Goal: Task Accomplishment & Management: Use online tool/utility

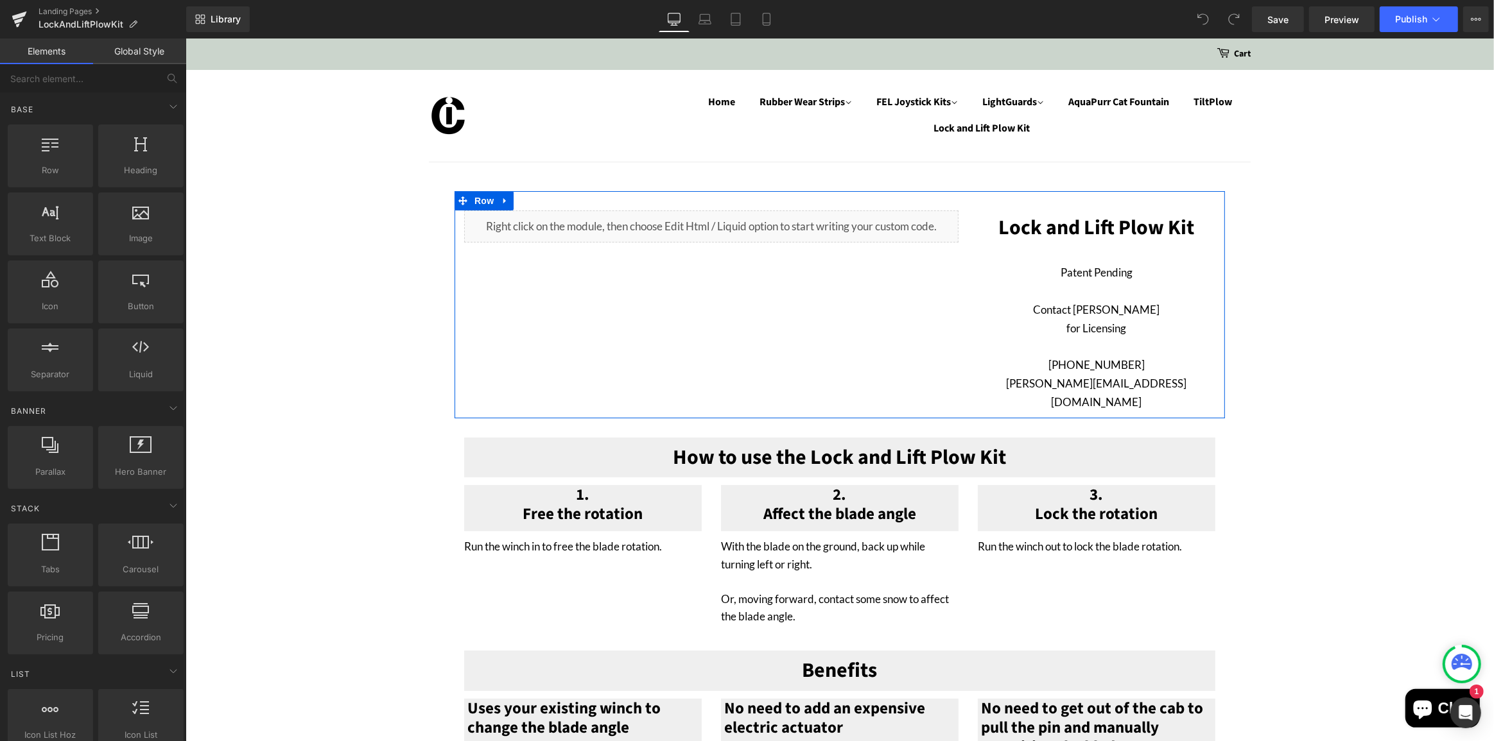
click at [725, 221] on div "Liquid" at bounding box center [710, 227] width 494 height 32
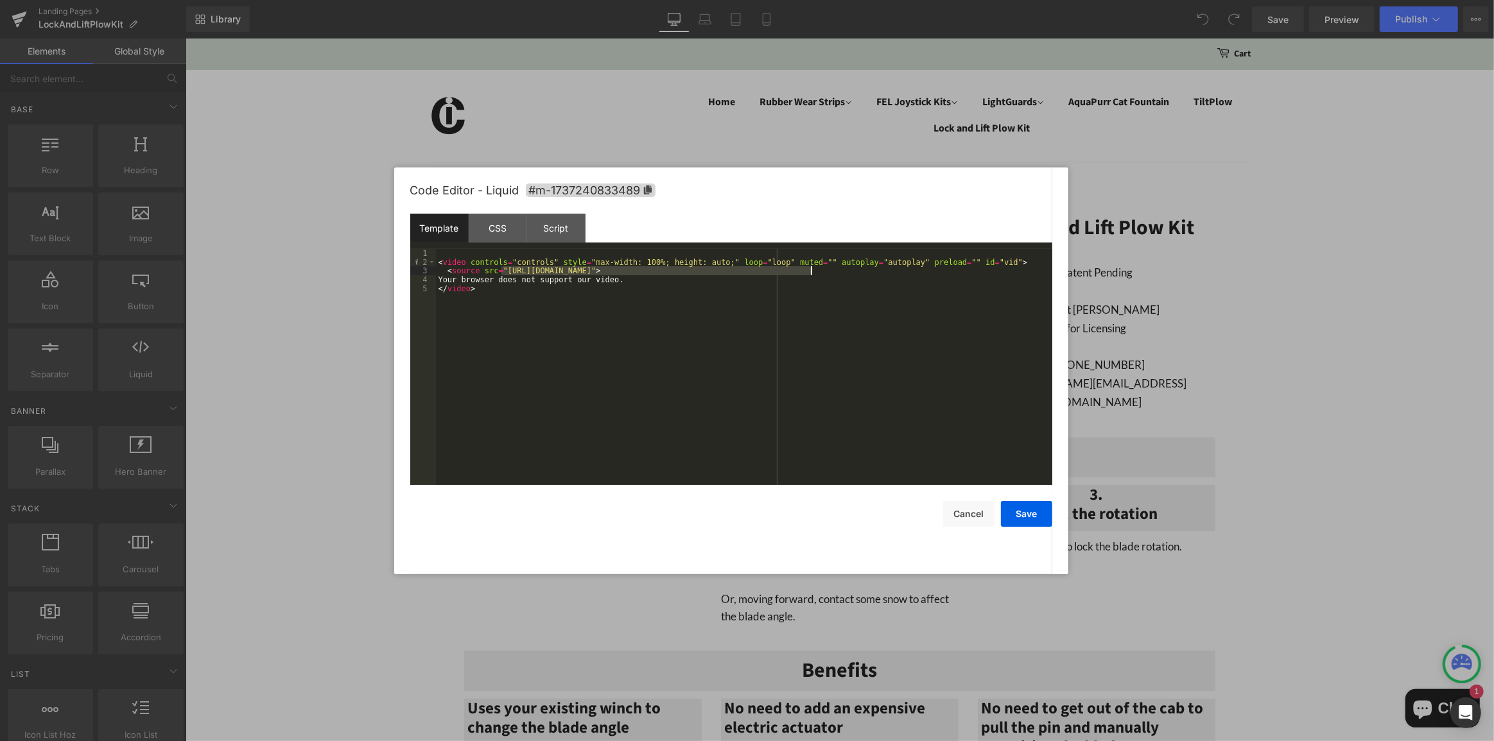
drag, startPoint x: 503, startPoint y: 272, endPoint x: 811, endPoint y: 270, distance: 308.8
click at [811, 270] on div "< video controls = "controls" style = "max-width: 100%; height: auto;" loop = "…" at bounding box center [744, 376] width 616 height 254
click at [1034, 512] on button "Save" at bounding box center [1026, 514] width 51 height 26
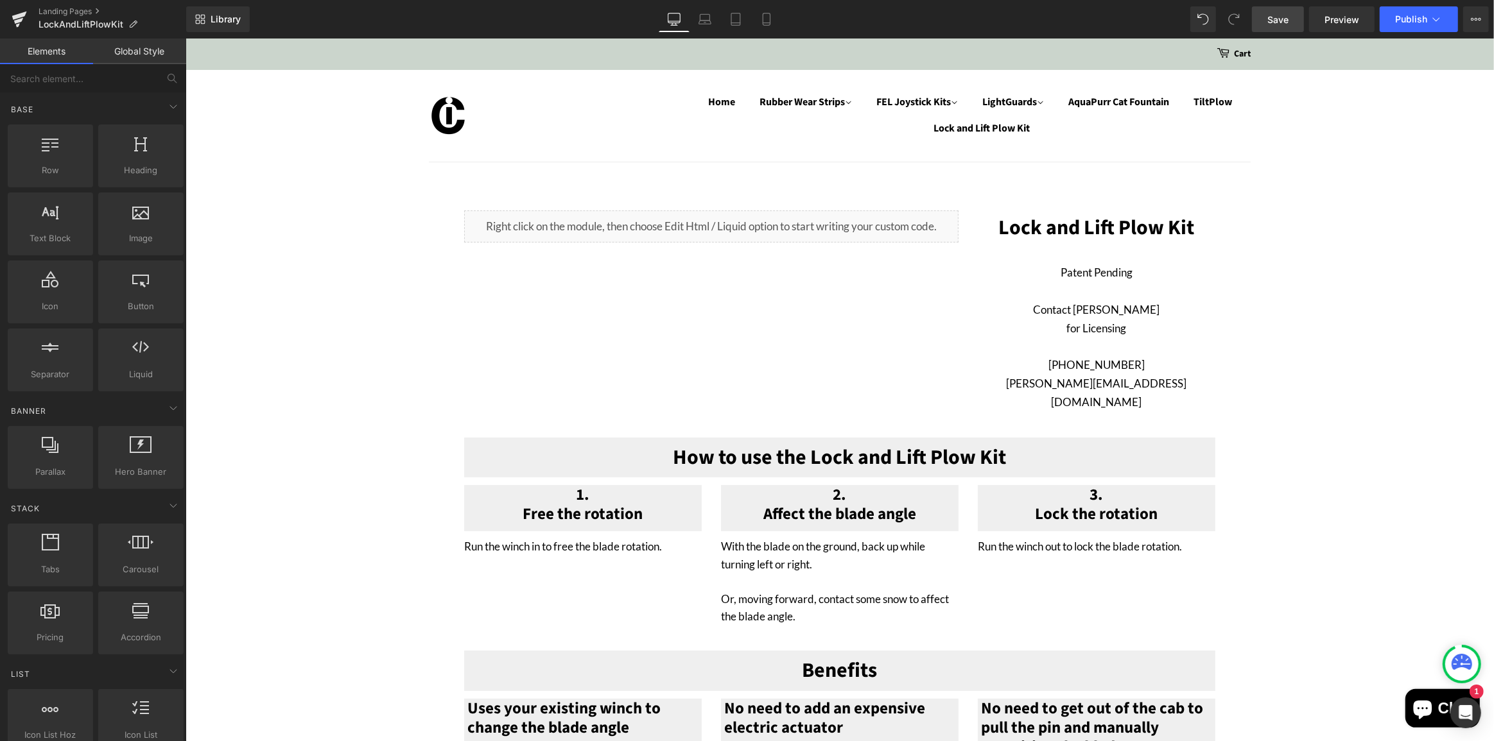
click at [1277, 19] on span "Save" at bounding box center [1277, 19] width 21 height 13
click at [1408, 14] on span "Publish" at bounding box center [1411, 19] width 32 height 10
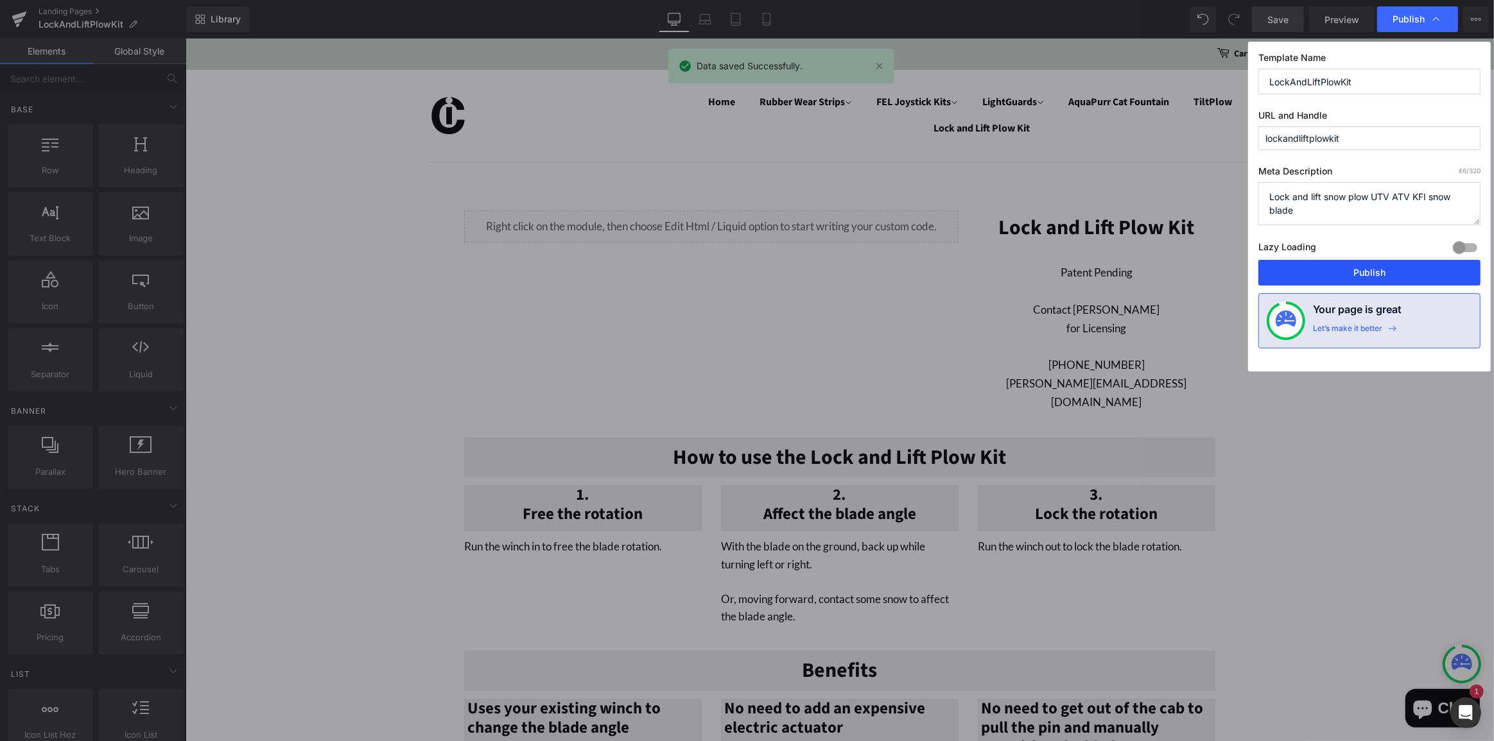
click at [1366, 270] on button "Publish" at bounding box center [1369, 273] width 222 height 26
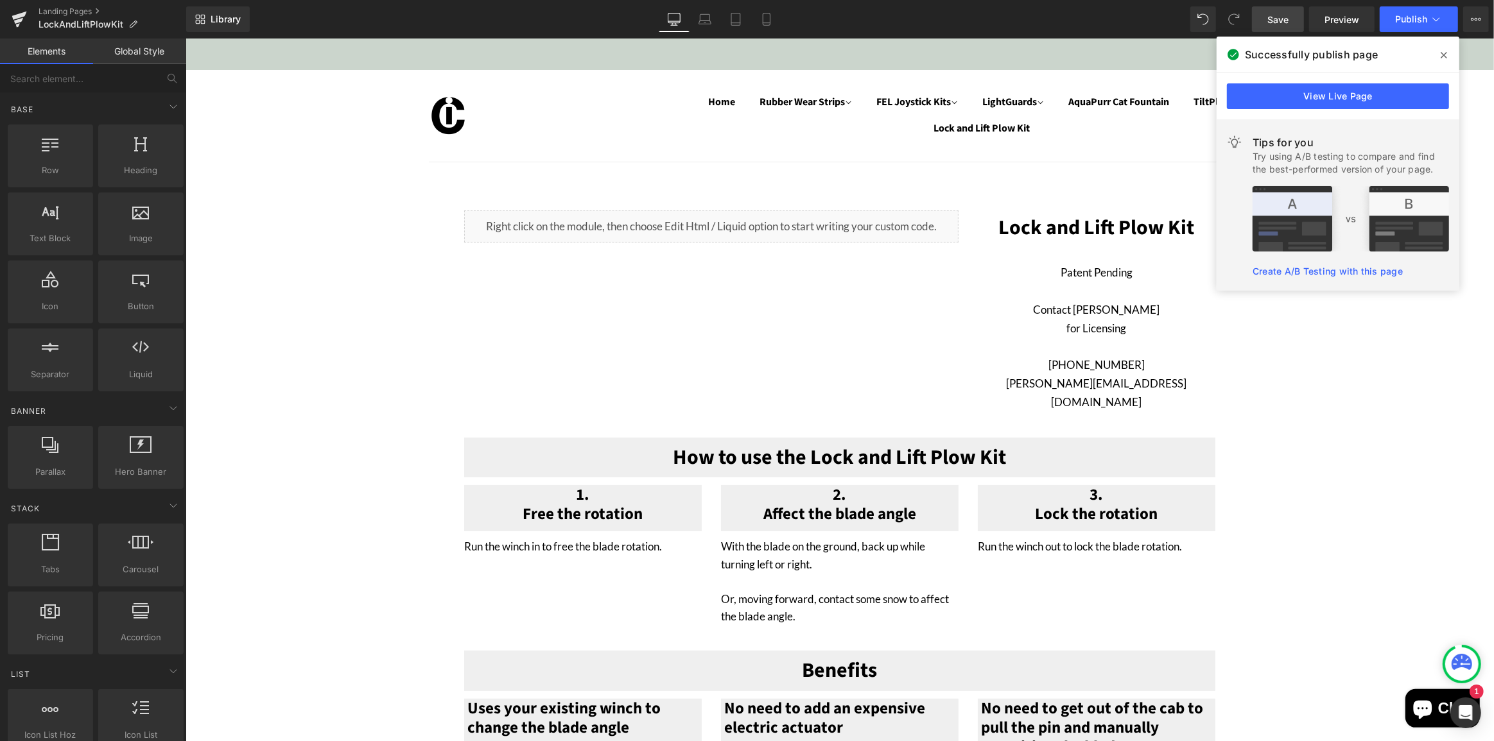
click at [1442, 55] on icon at bounding box center [1443, 55] width 6 height 10
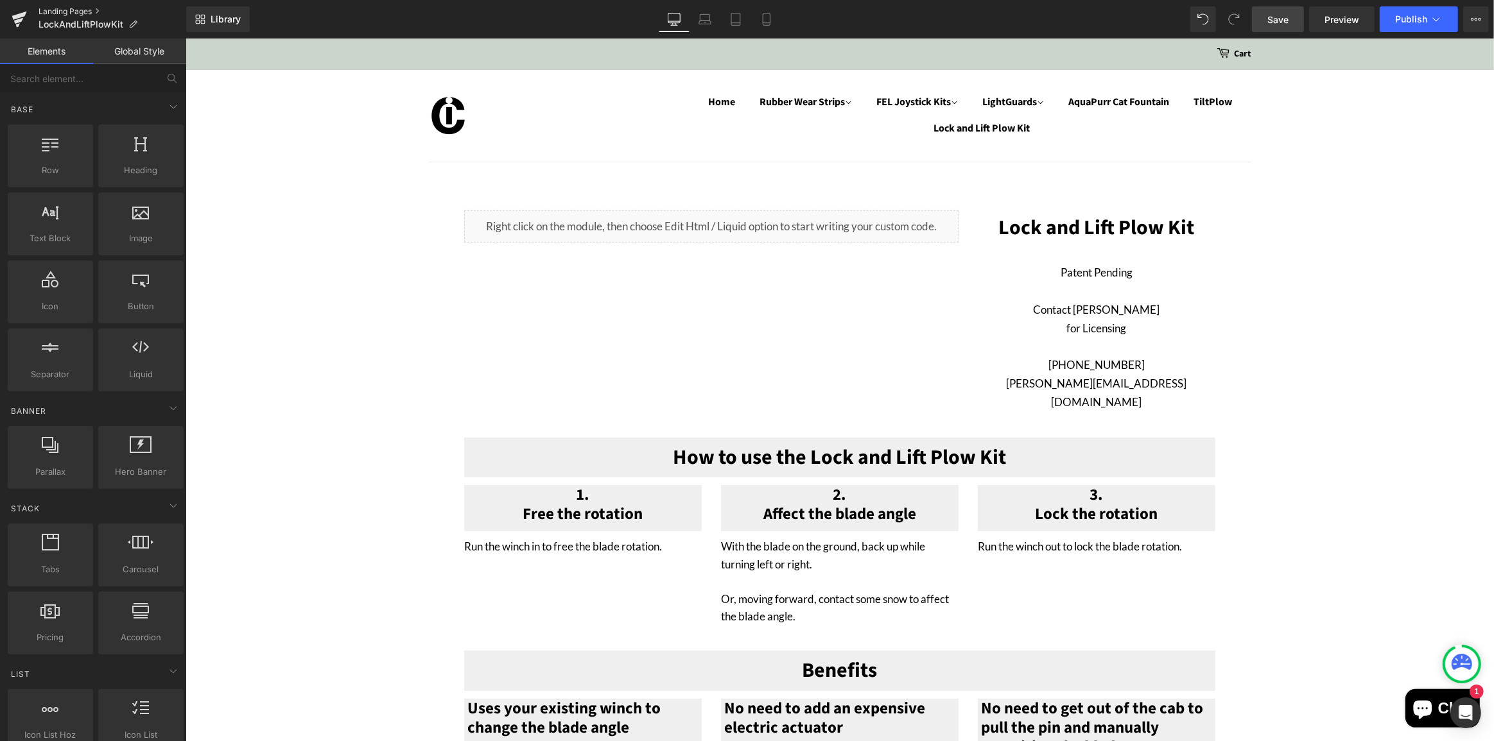
click at [70, 7] on link "Landing Pages" at bounding box center [113, 11] width 148 height 10
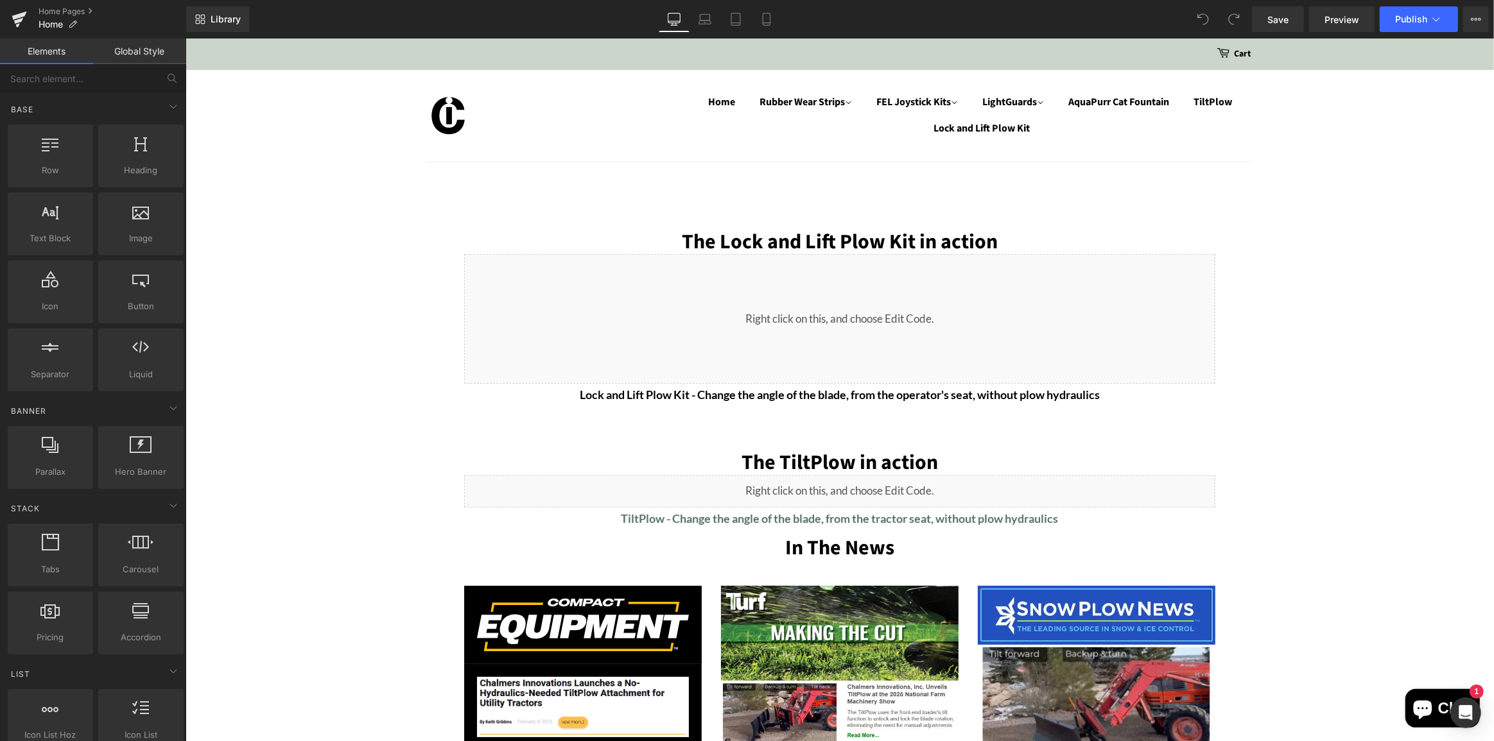
click at [872, 317] on div "Liquid" at bounding box center [838, 319] width 751 height 130
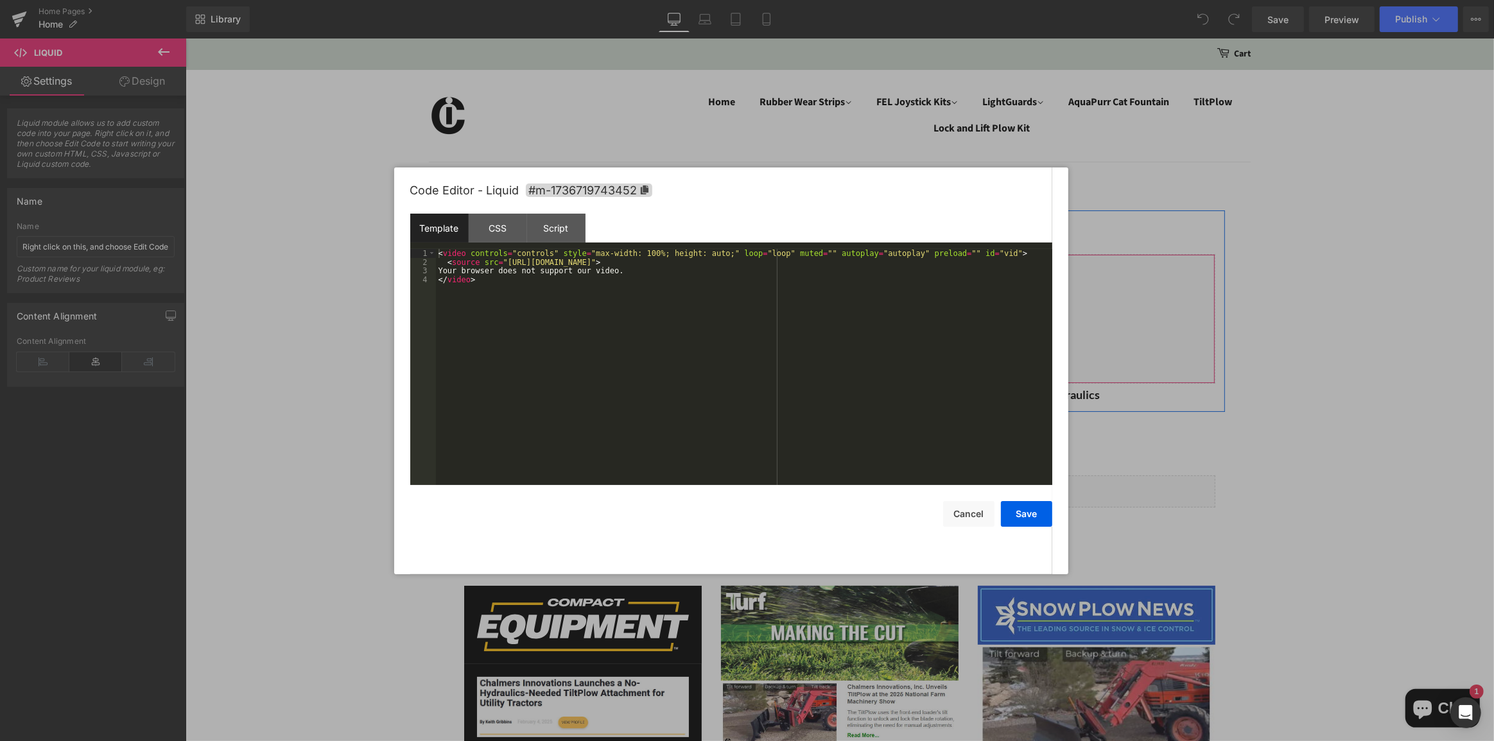
click at [918, 263] on icon at bounding box center [922, 265] width 8 height 8
drag, startPoint x: 501, startPoint y: 263, endPoint x: 792, endPoint y: 263, distance: 291.4
click at [792, 263] on div "< video controls = "controls" style = "max-width: 100%; height: auto;" loop = "…" at bounding box center [744, 376] width 616 height 254
click at [971, 513] on button "Cancel" at bounding box center [968, 514] width 51 height 26
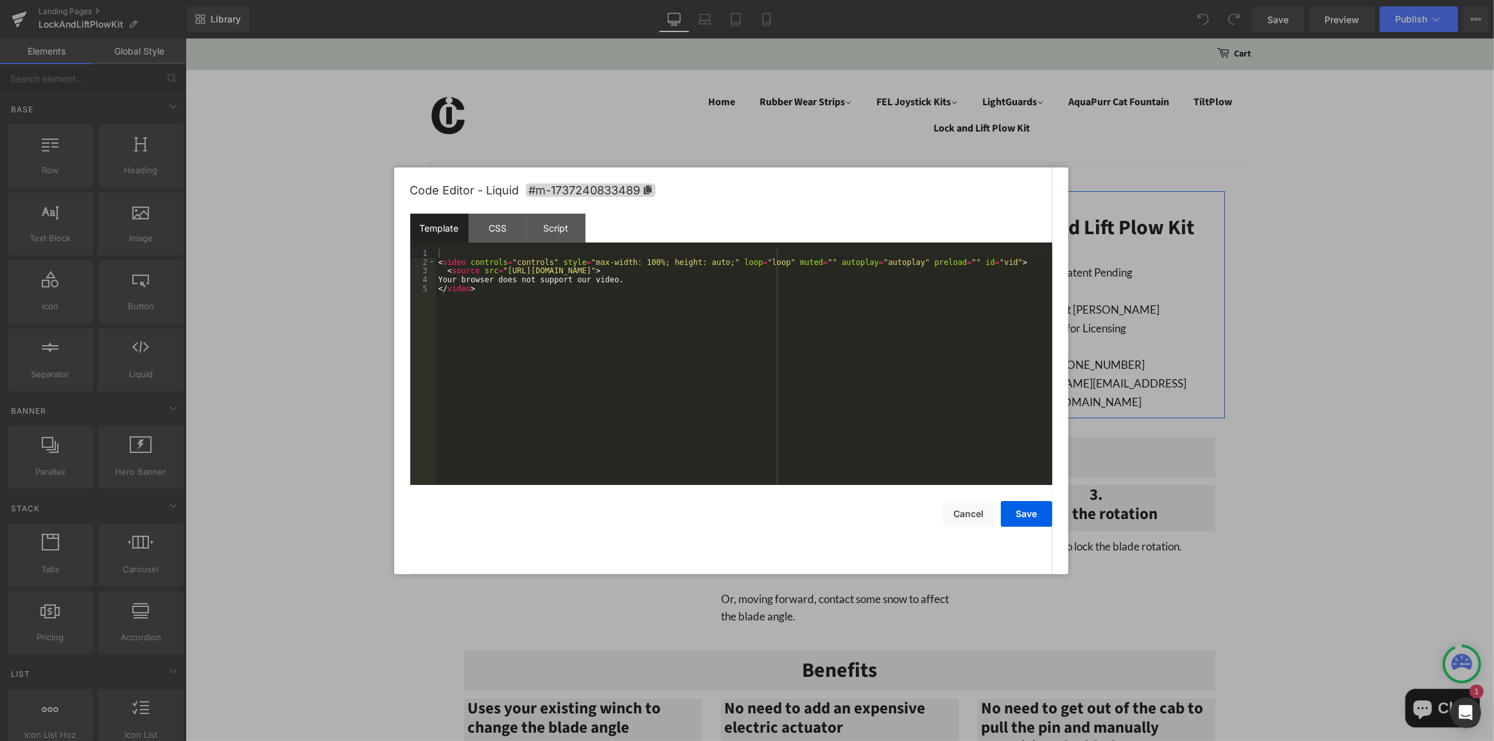
click at [725, 218] on icon at bounding box center [729, 221] width 9 height 10
drag, startPoint x: 500, startPoint y: 273, endPoint x: 794, endPoint y: 273, distance: 294.0
click at [794, 273] on div "< video controls = "controls" style = "max-width: 100%; height: auto;" loop = "…" at bounding box center [744, 376] width 616 height 254
click at [969, 516] on button "Cancel" at bounding box center [968, 514] width 51 height 26
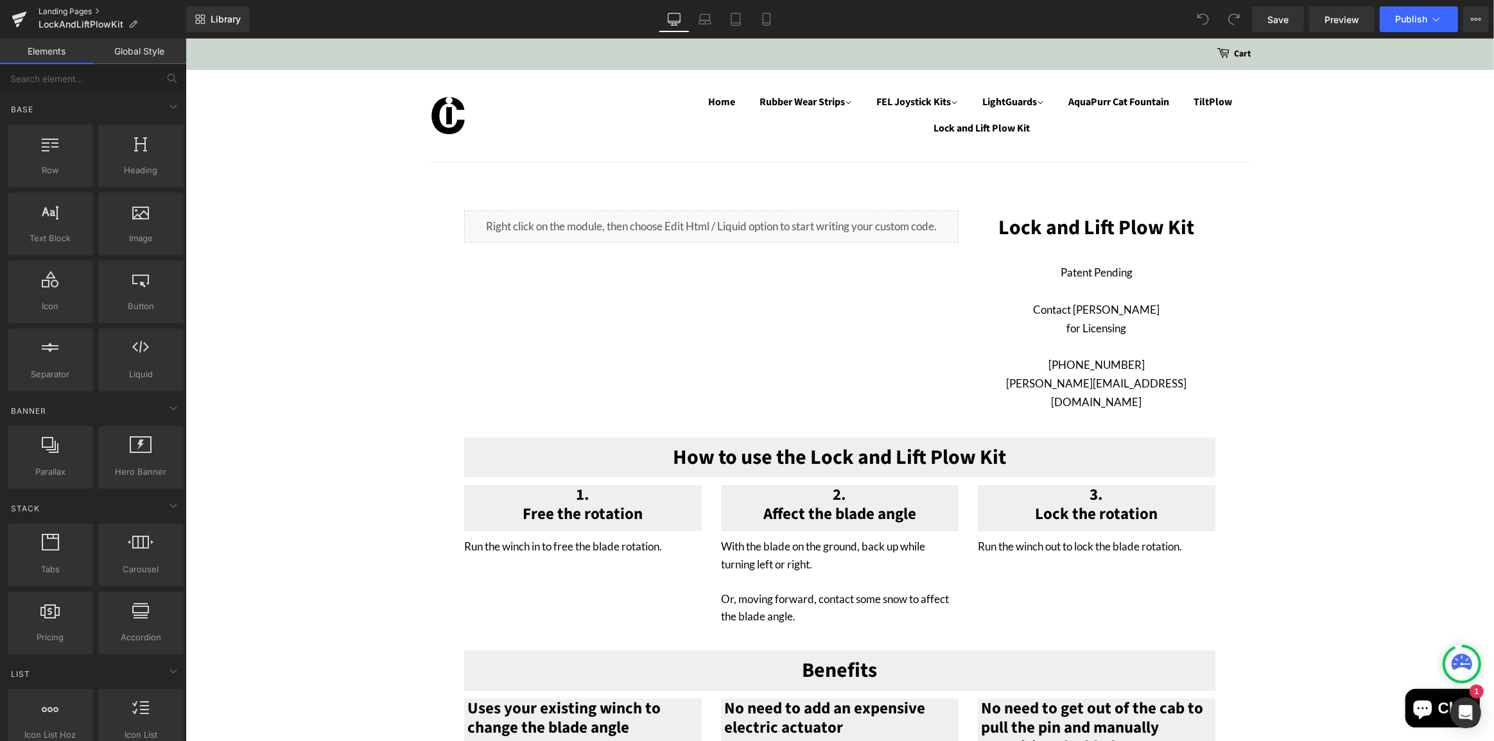
click at [50, 9] on link "Landing Pages" at bounding box center [113, 11] width 148 height 10
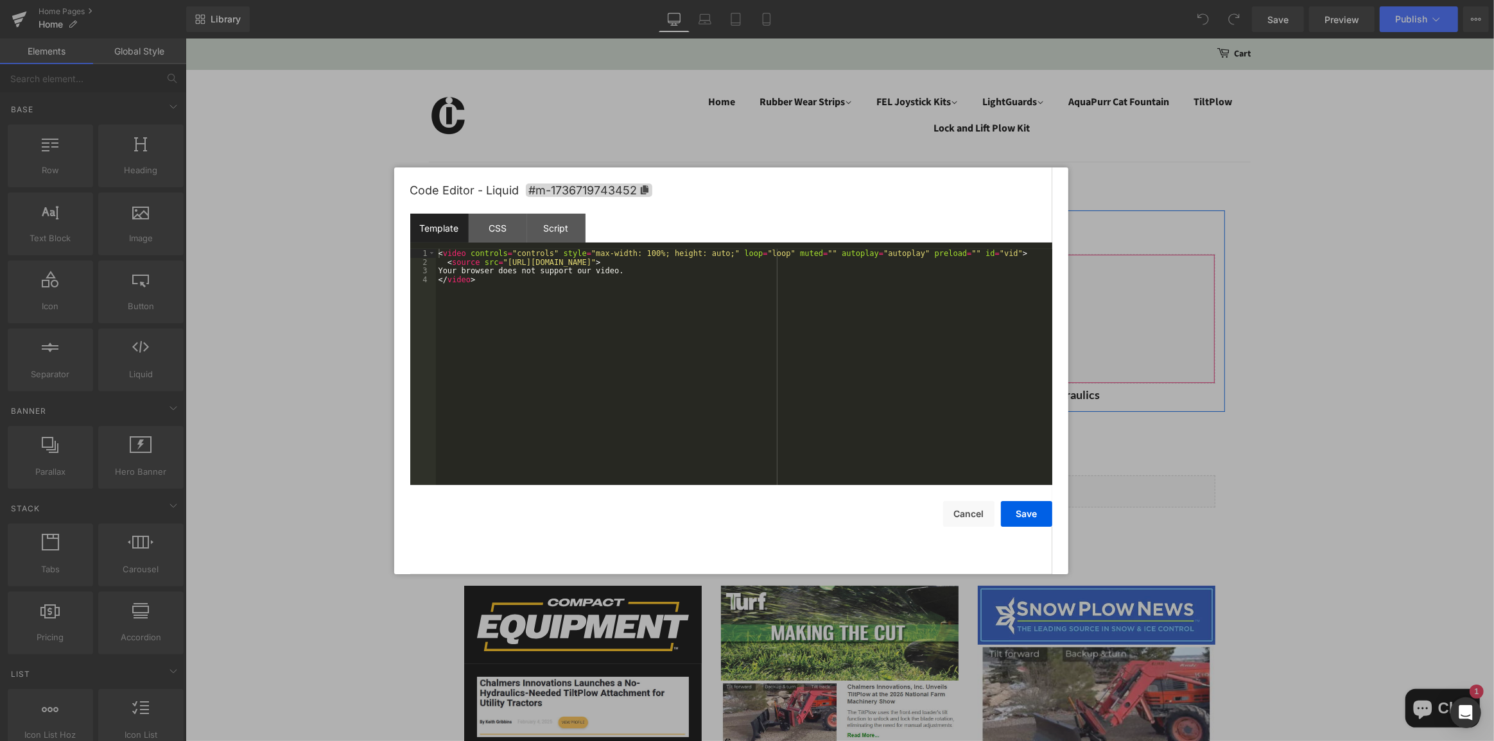
click at [917, 260] on icon at bounding box center [921, 265] width 9 height 10
drag, startPoint x: 503, startPoint y: 263, endPoint x: 793, endPoint y: 261, distance: 290.8
click at [793, 261] on div "< video controls = "controls" style = "max-width: 100%; height: auto;" loop = "…" at bounding box center [744, 376] width 616 height 254
click at [1037, 515] on button "Save" at bounding box center [1026, 514] width 51 height 26
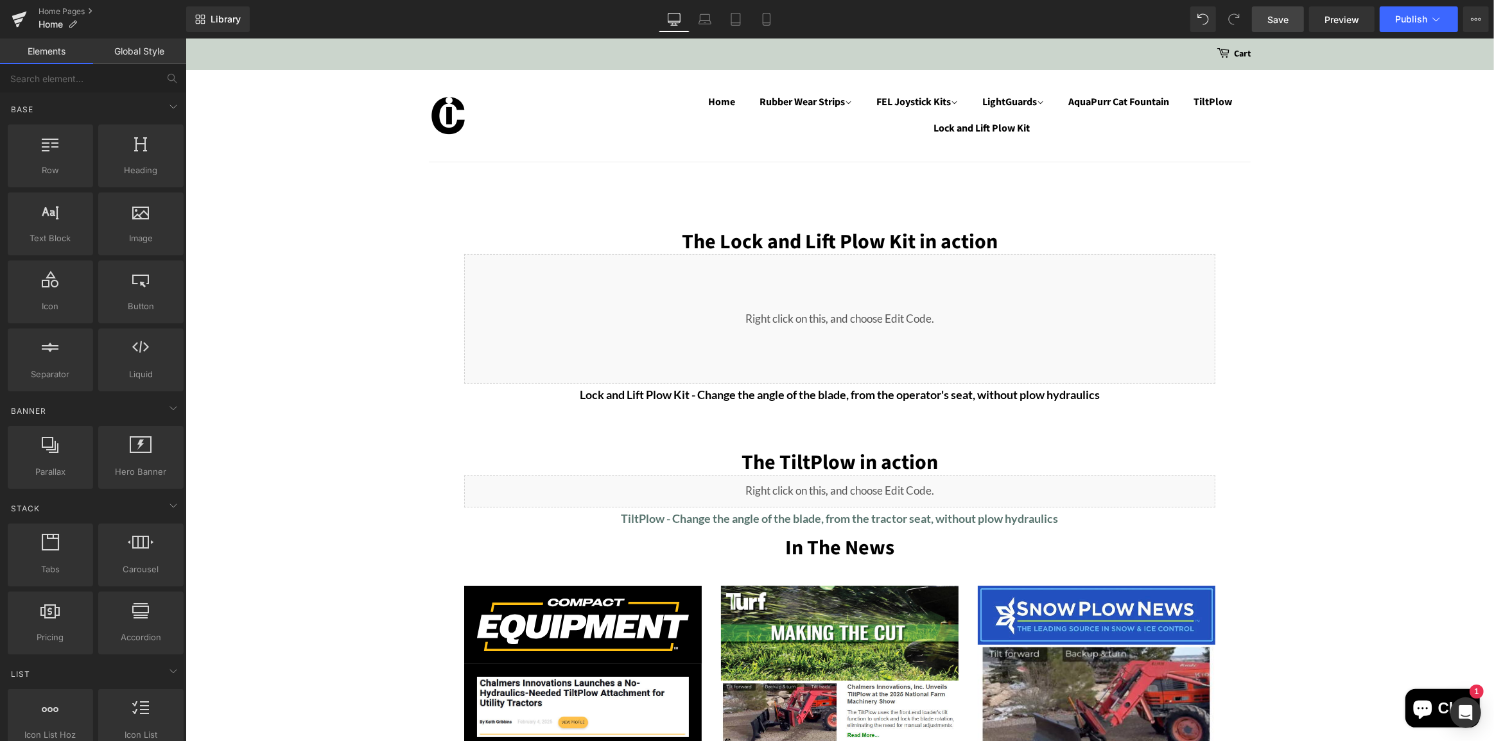
click at [1261, 19] on link "Save" at bounding box center [1278, 19] width 52 height 26
click at [1412, 16] on span "Publish" at bounding box center [1411, 19] width 32 height 10
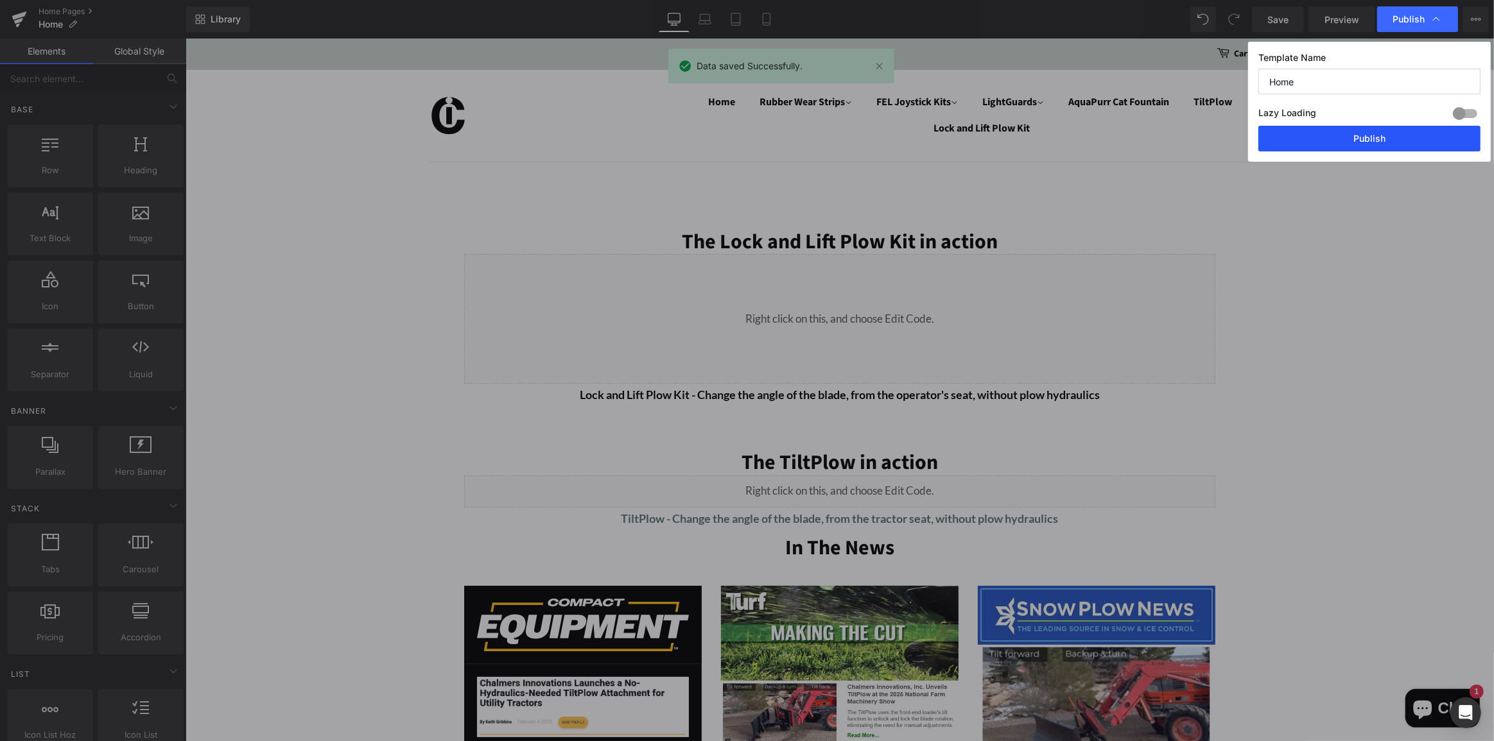
click at [1382, 129] on button "Publish" at bounding box center [1369, 139] width 222 height 26
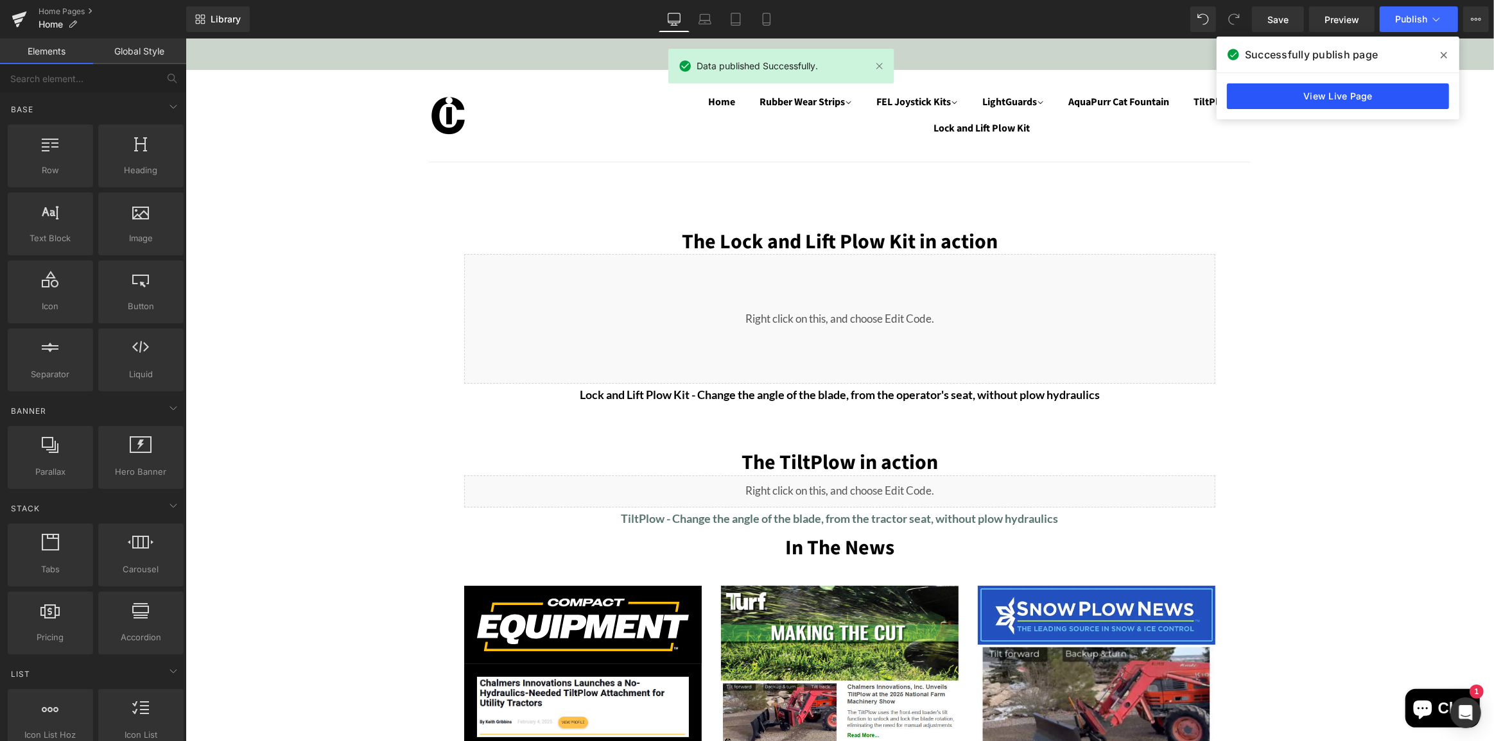
click at [1349, 98] on link "View Live Page" at bounding box center [1338, 96] width 222 height 26
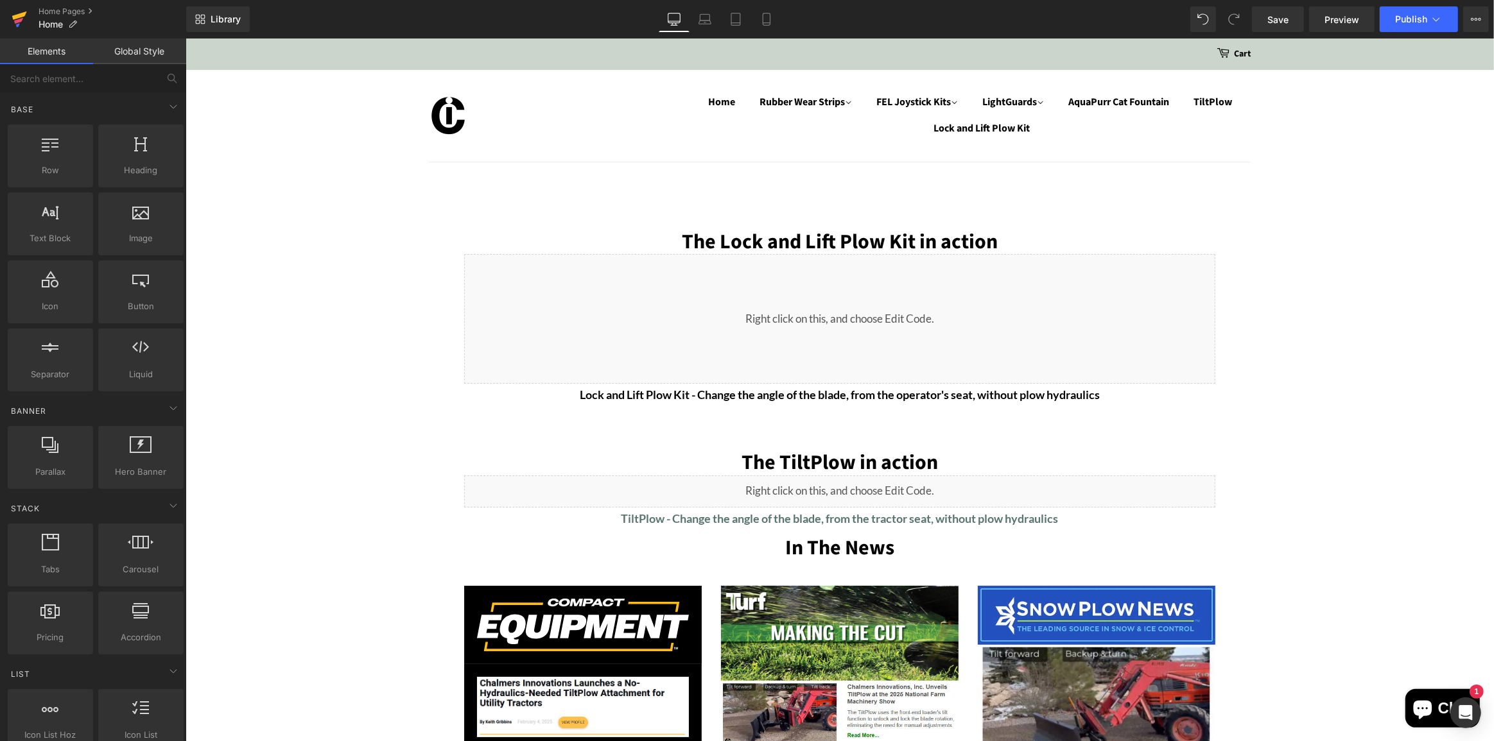
click at [17, 19] on icon at bounding box center [18, 21] width 9 height 6
click at [769, 24] on icon at bounding box center [766, 19] width 13 height 13
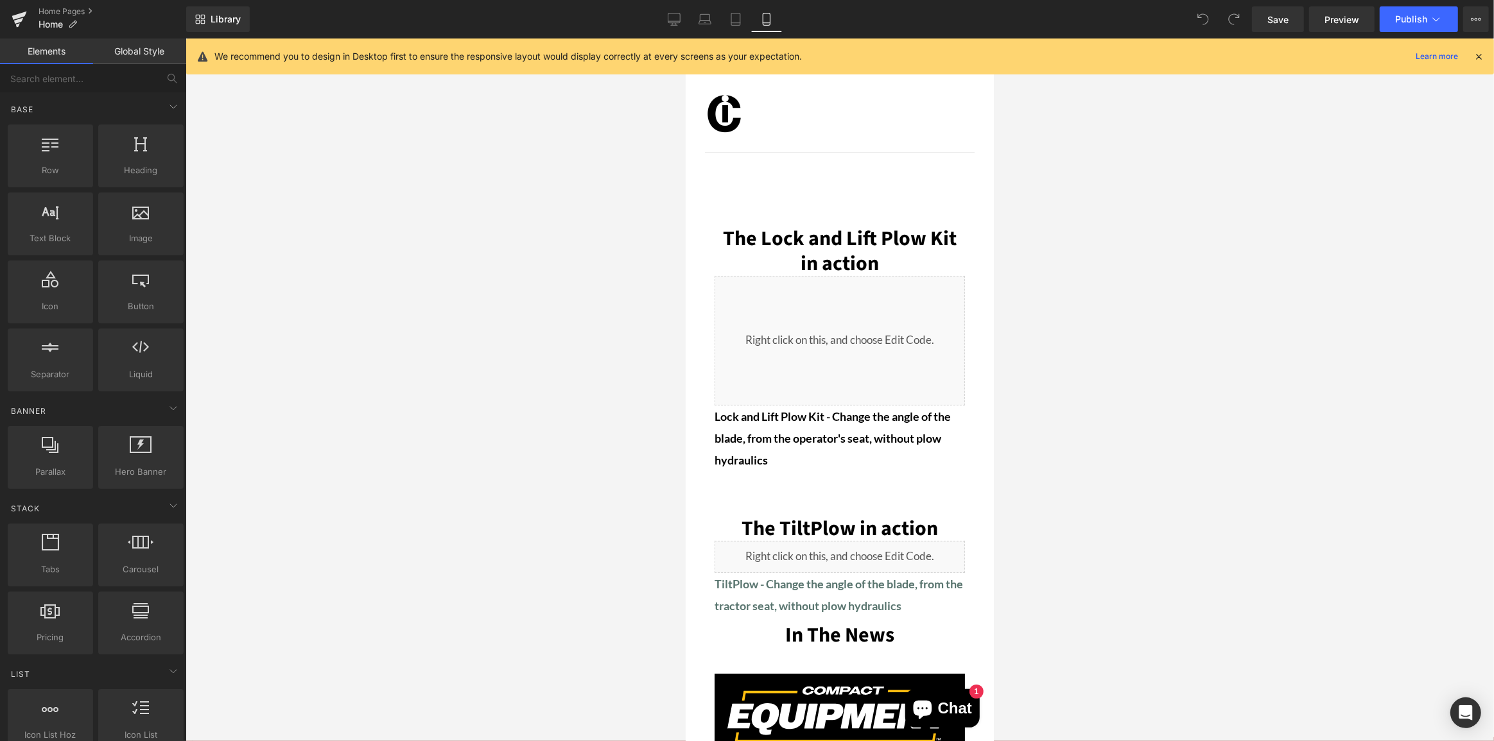
click at [1476, 56] on icon at bounding box center [1478, 57] width 12 height 12
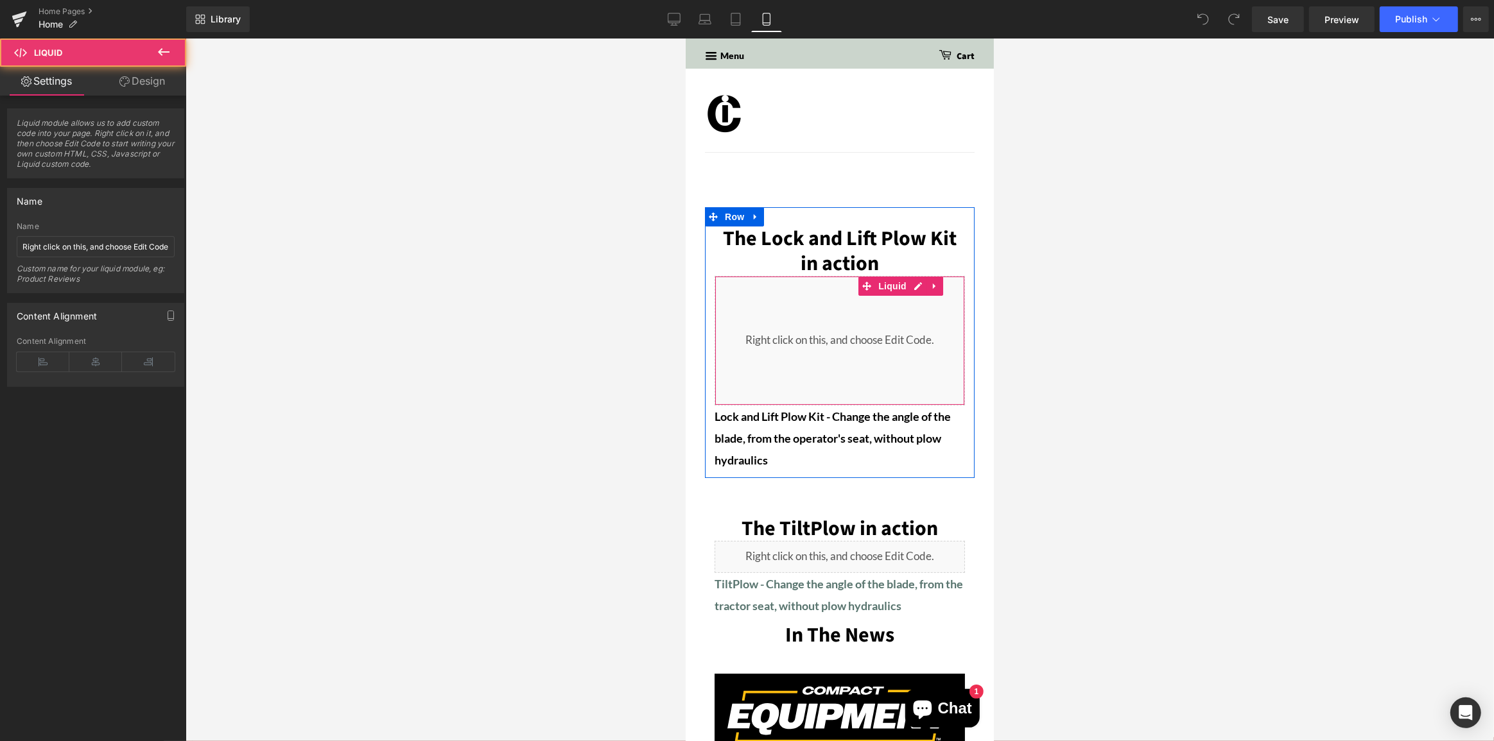
click at [839, 343] on div "Liquid" at bounding box center [839, 341] width 250 height 130
click at [885, 286] on span "Liquid" at bounding box center [891, 286] width 35 height 19
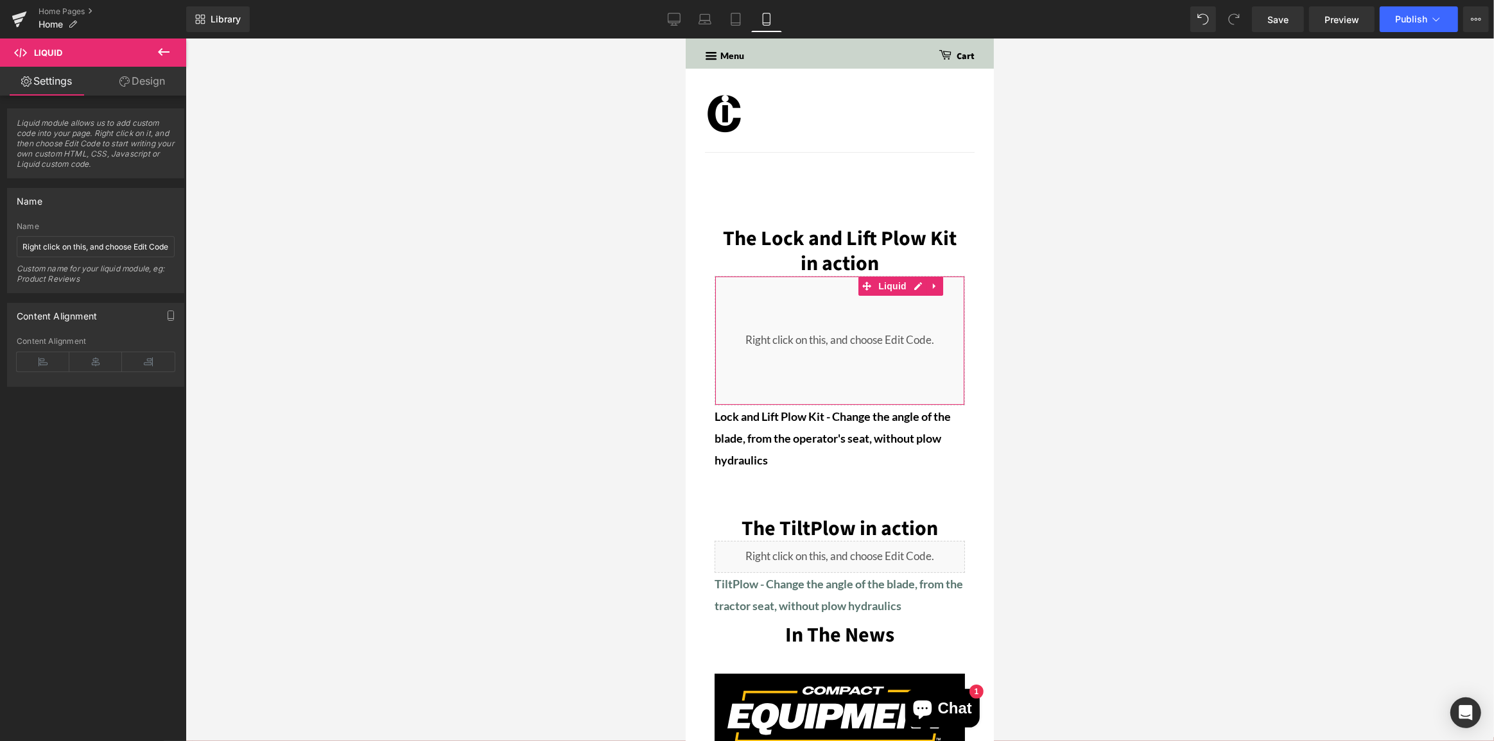
click at [146, 83] on link "Design" at bounding box center [142, 81] width 93 height 29
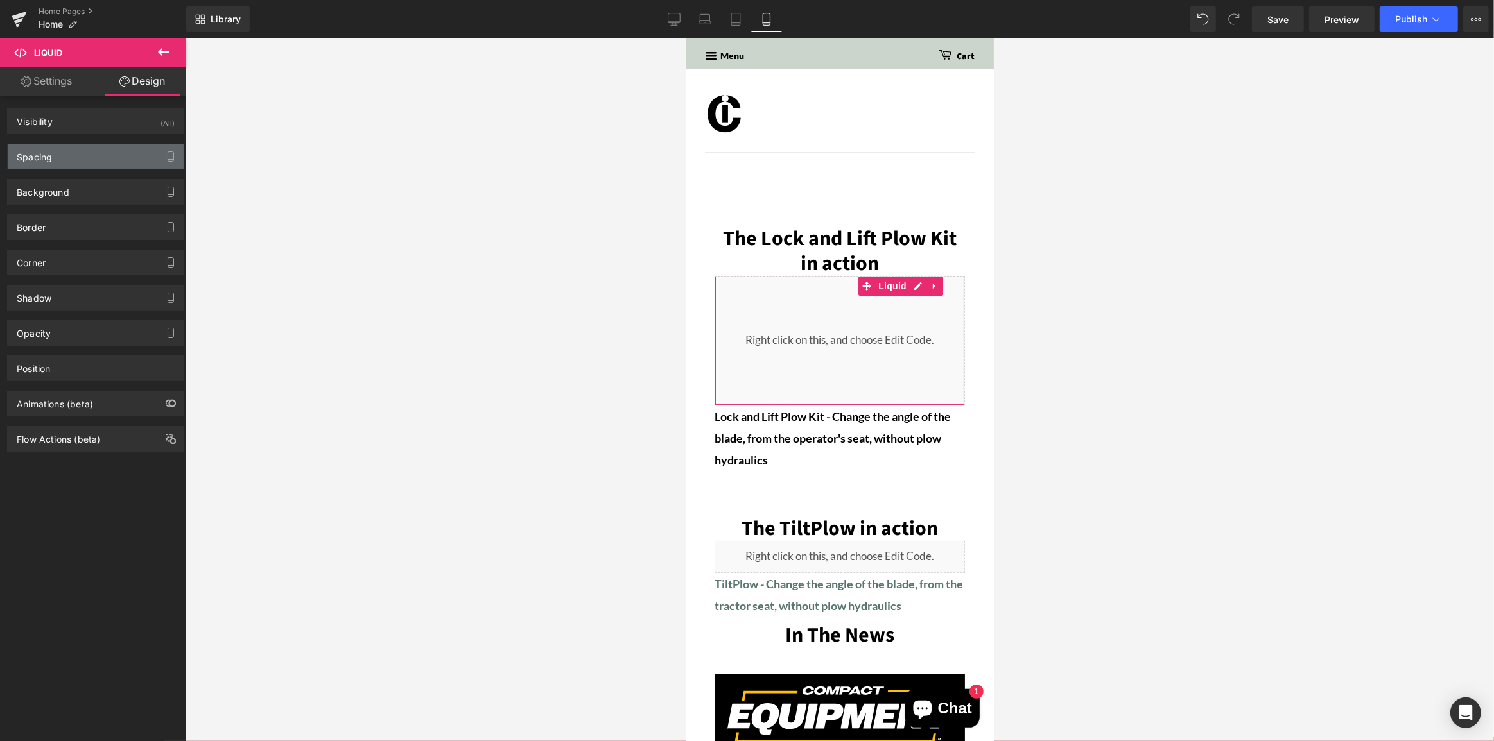
click at [84, 153] on div "Spacing" at bounding box center [96, 156] width 176 height 24
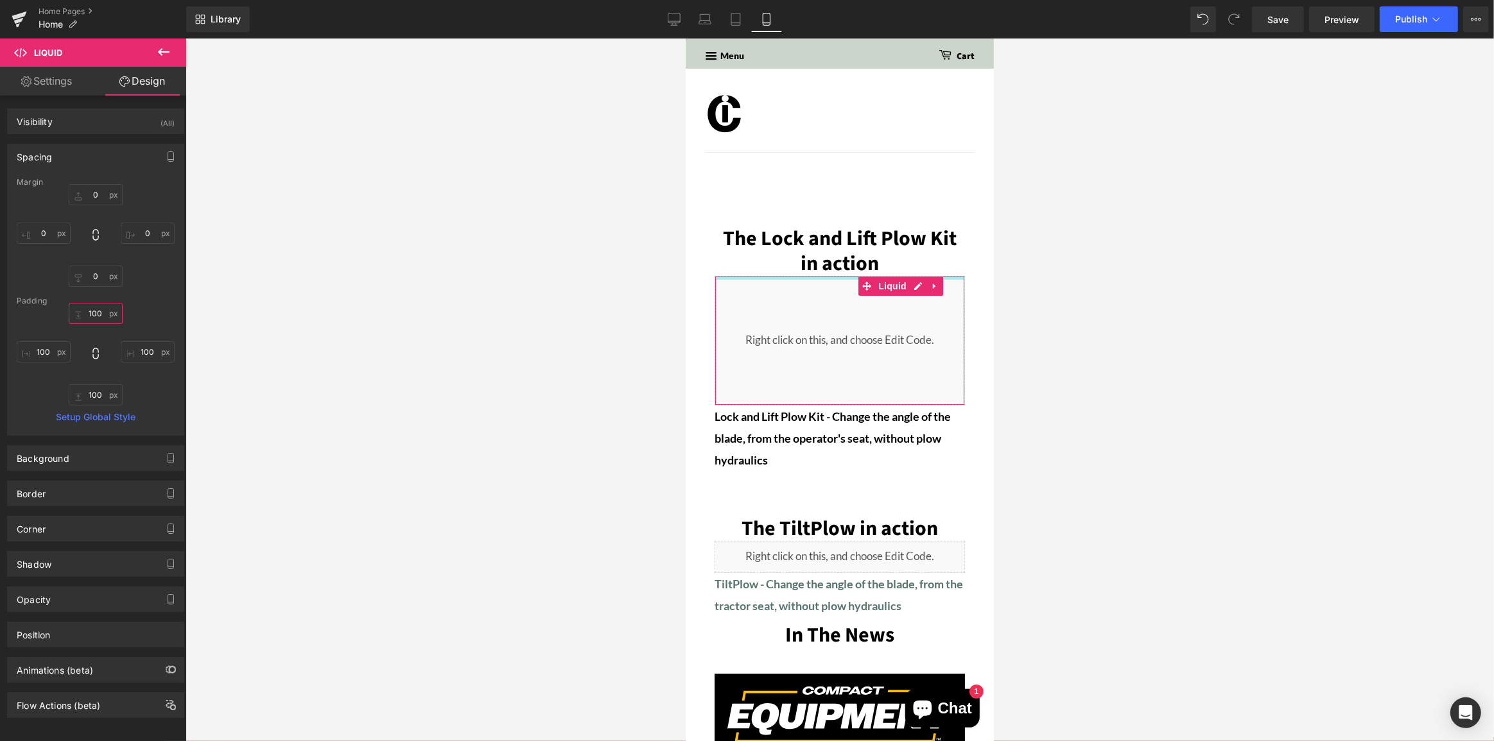
click at [94, 315] on input "100" at bounding box center [96, 313] width 54 height 21
type input "40"
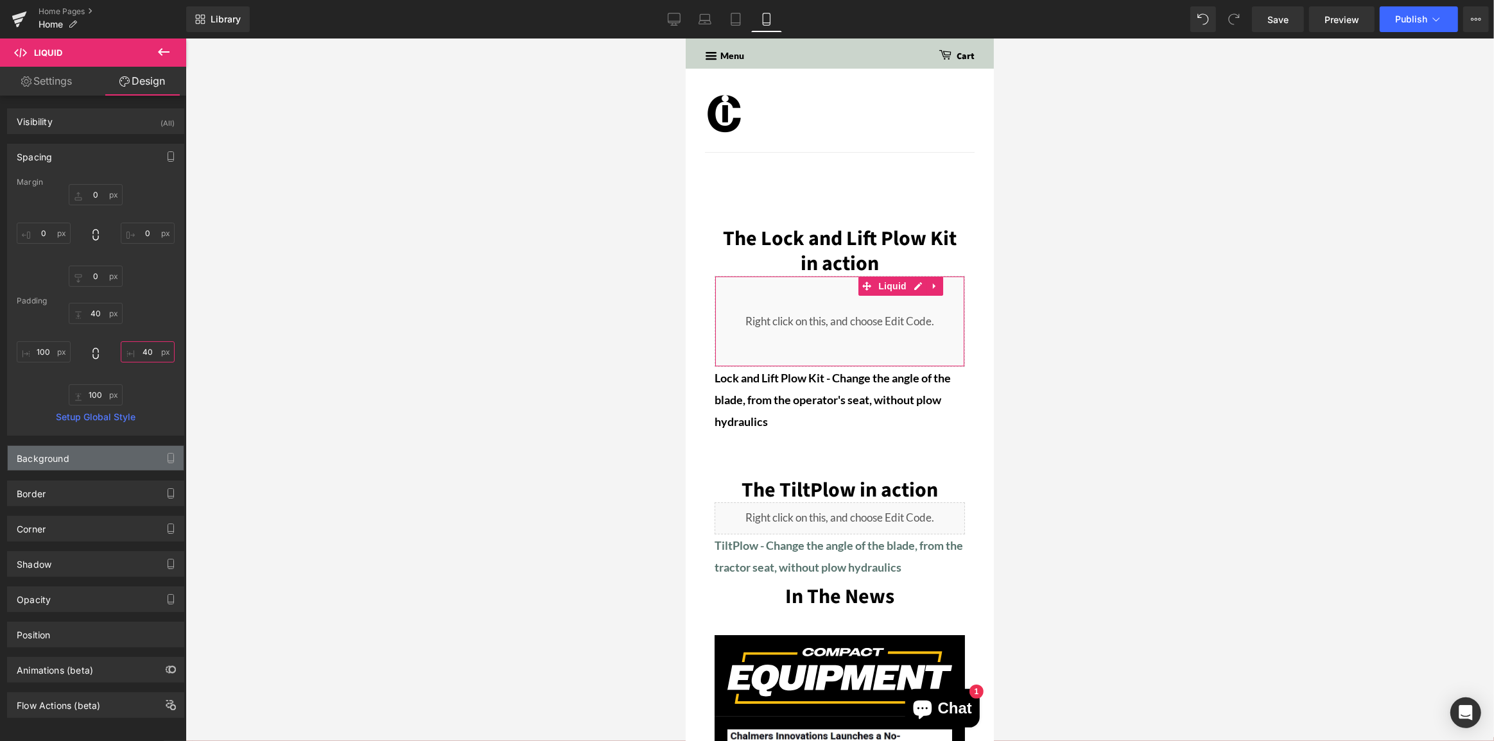
type input "40"
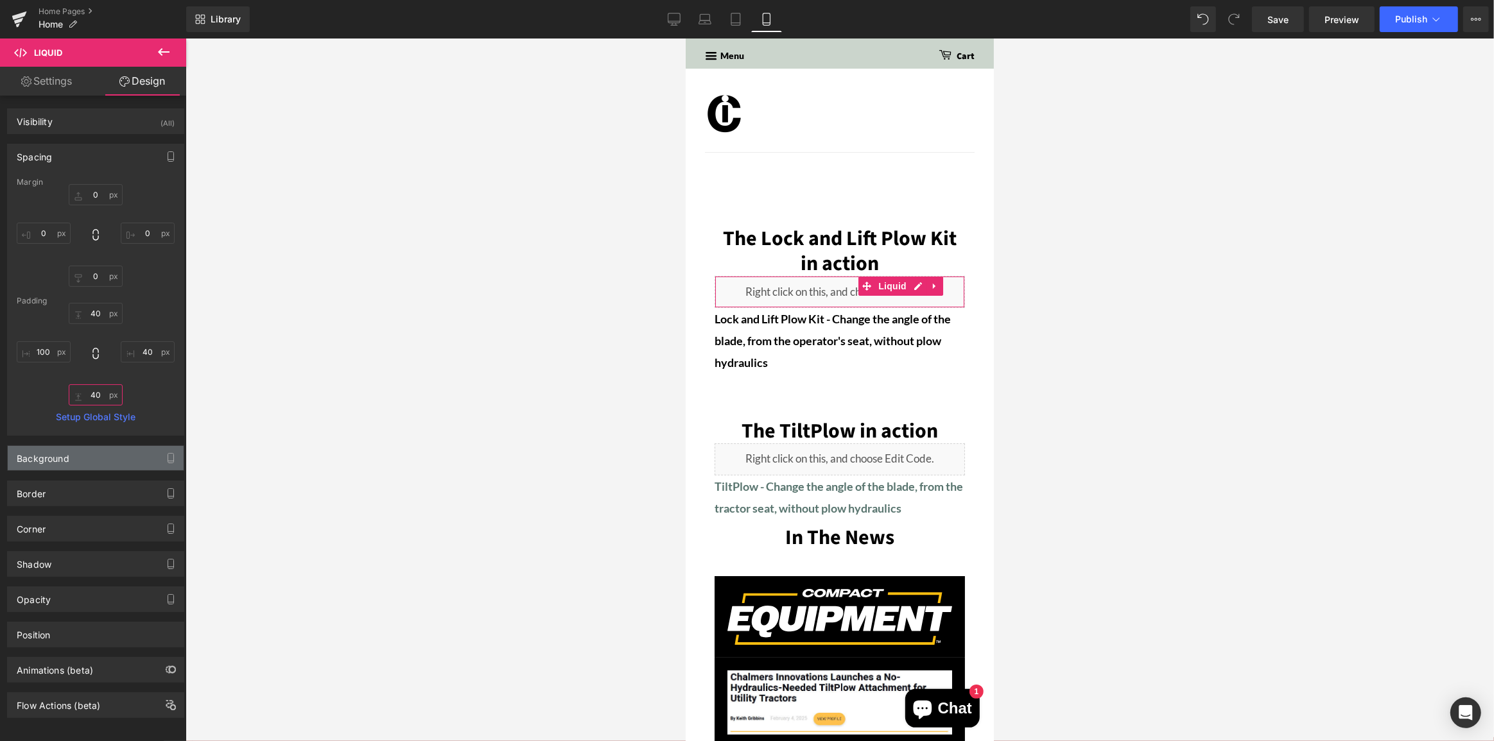
type input "40"
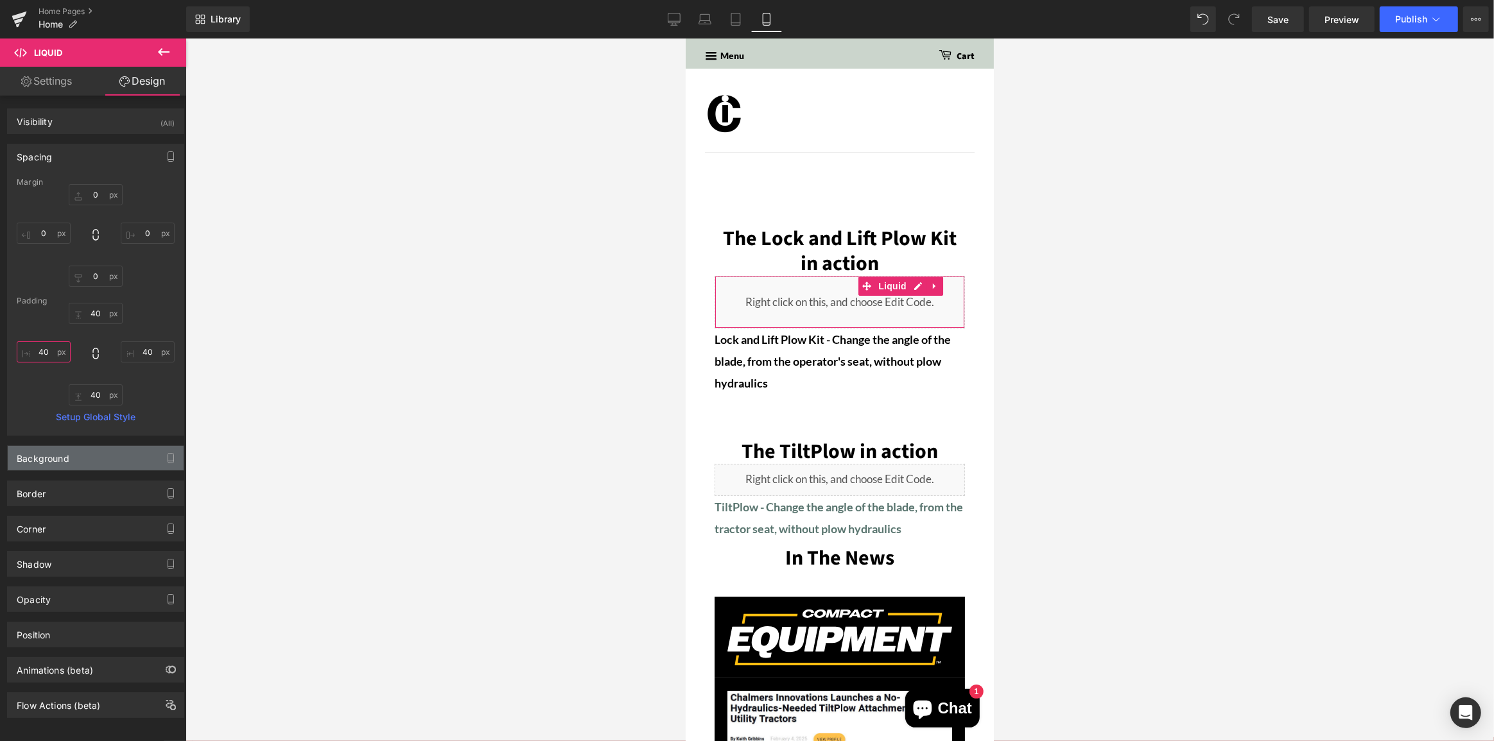
type input "40"
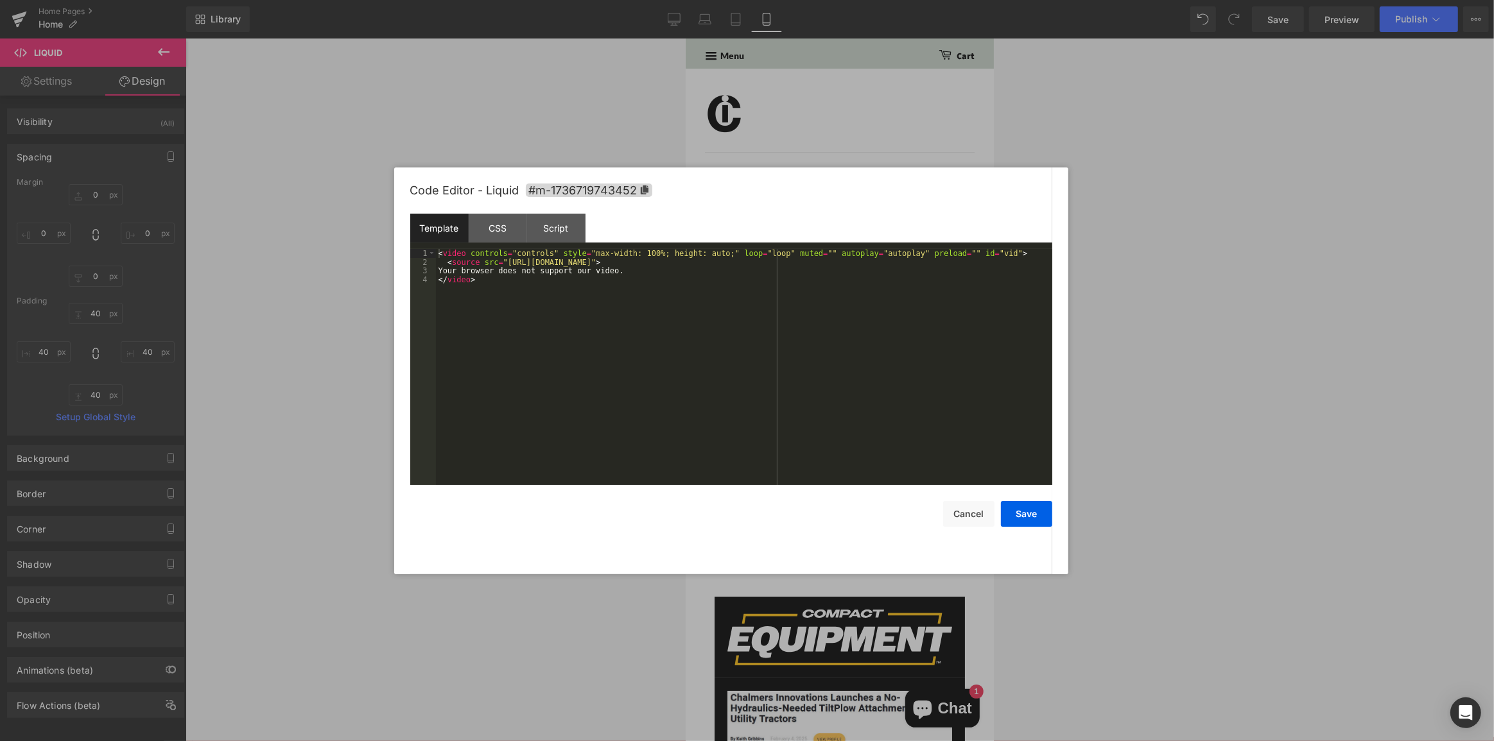
click at [876, 287] on div "Liquid 40px 40px 40px 40px" at bounding box center [839, 302] width 250 height 53
click at [1028, 508] on button "Save" at bounding box center [1026, 514] width 51 height 26
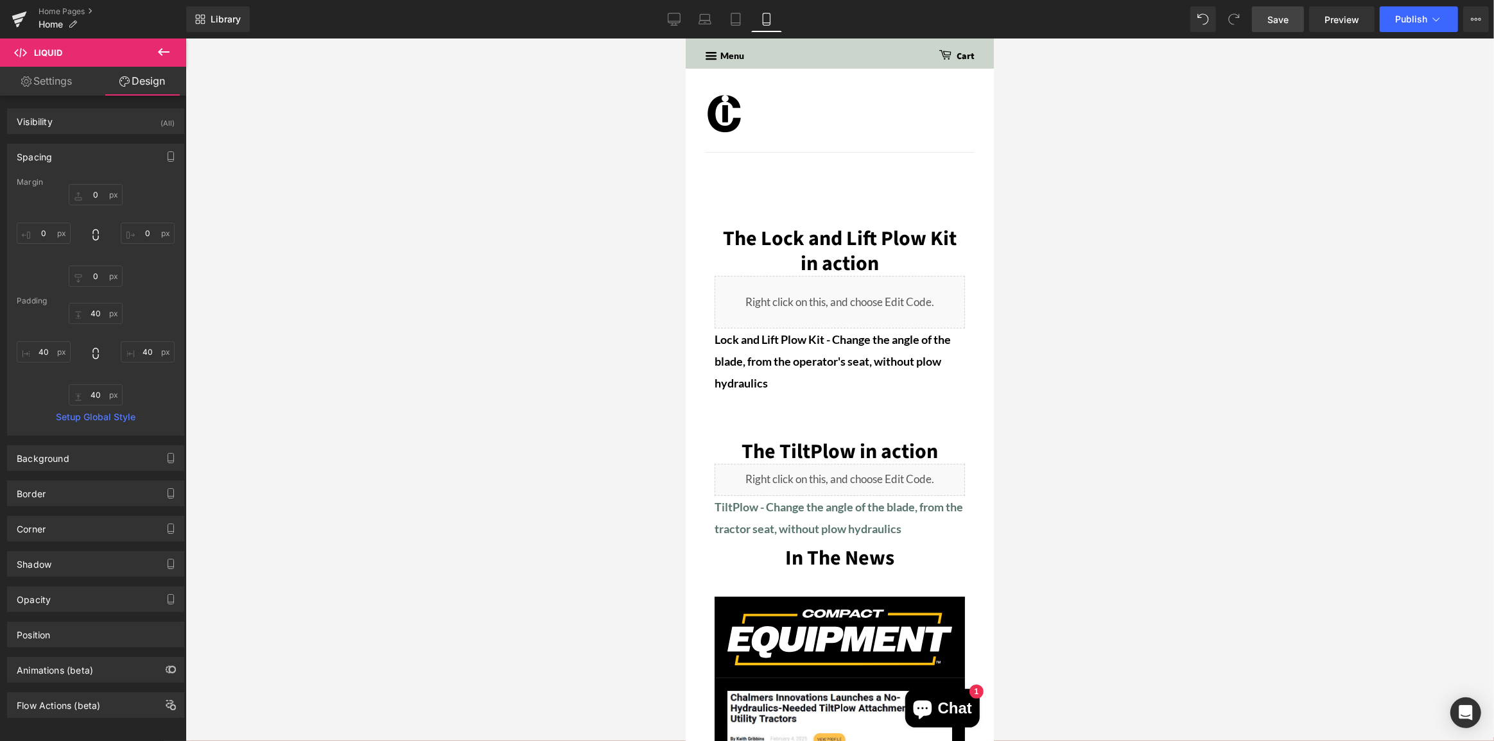
click at [1283, 13] on span "Save" at bounding box center [1277, 19] width 21 height 13
click at [1351, 22] on span "Preview" at bounding box center [1341, 19] width 35 height 13
click at [732, 19] on icon at bounding box center [735, 19] width 9 height 12
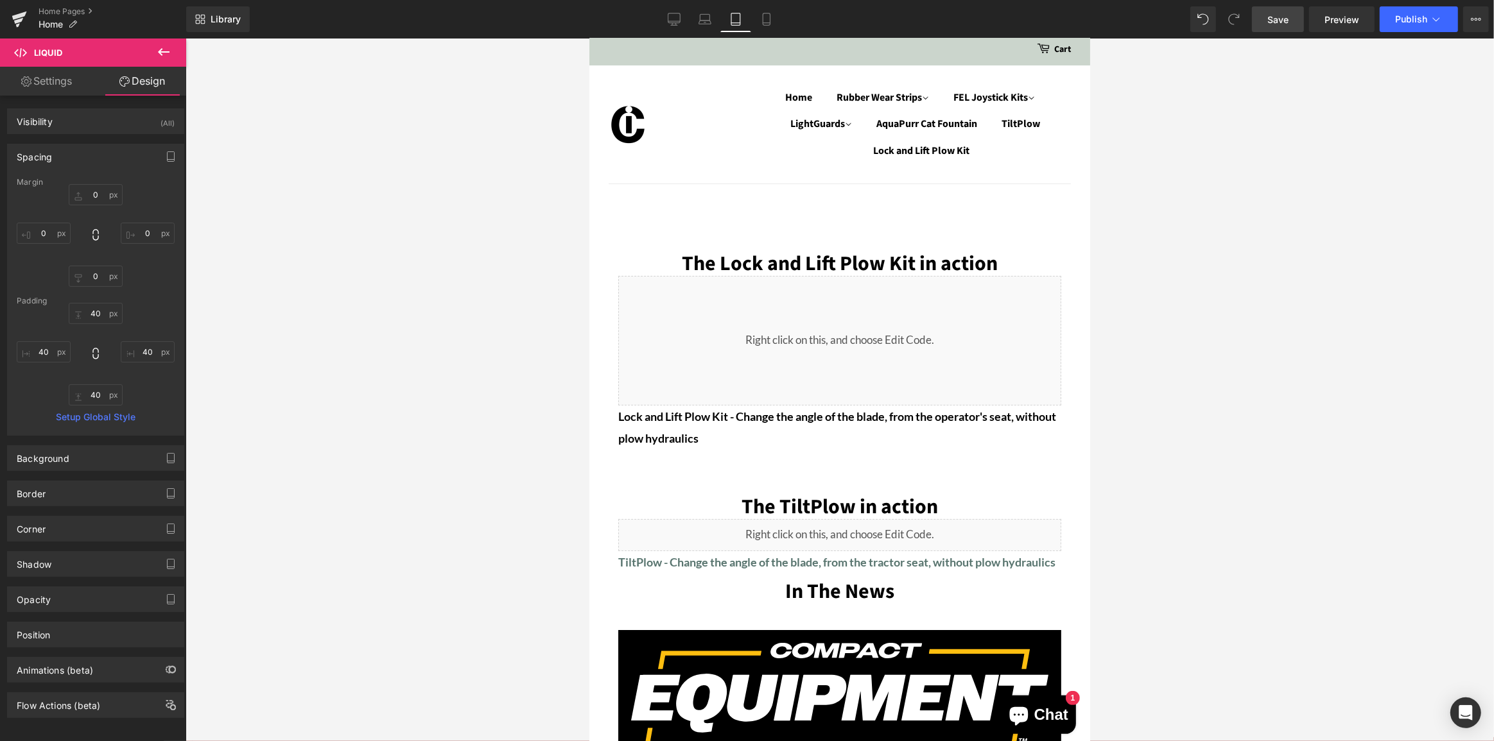
type input "0"
type input "100"
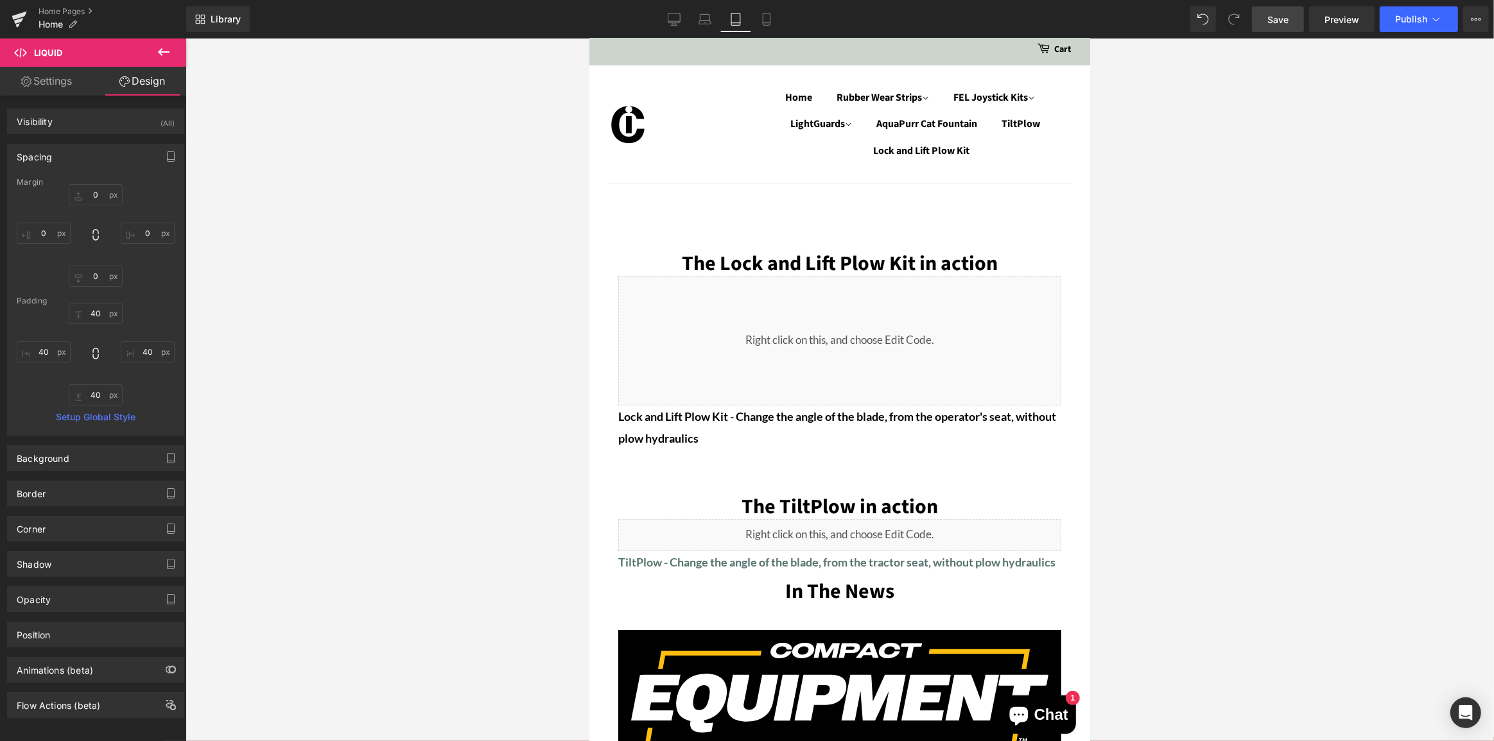
type input "100"
click at [706, 17] on icon at bounding box center [704, 19] width 13 height 13
type input "0"
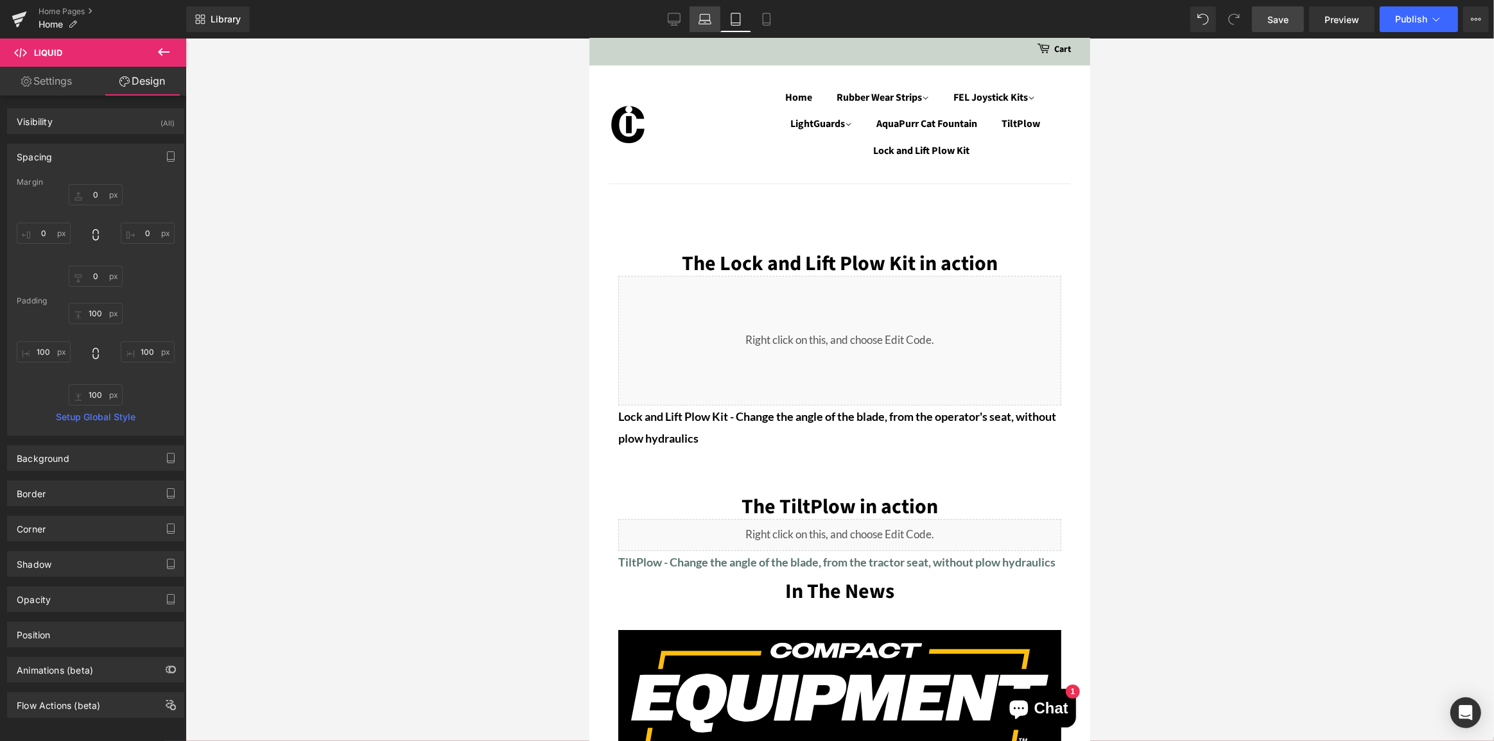
type input "0"
type input "100"
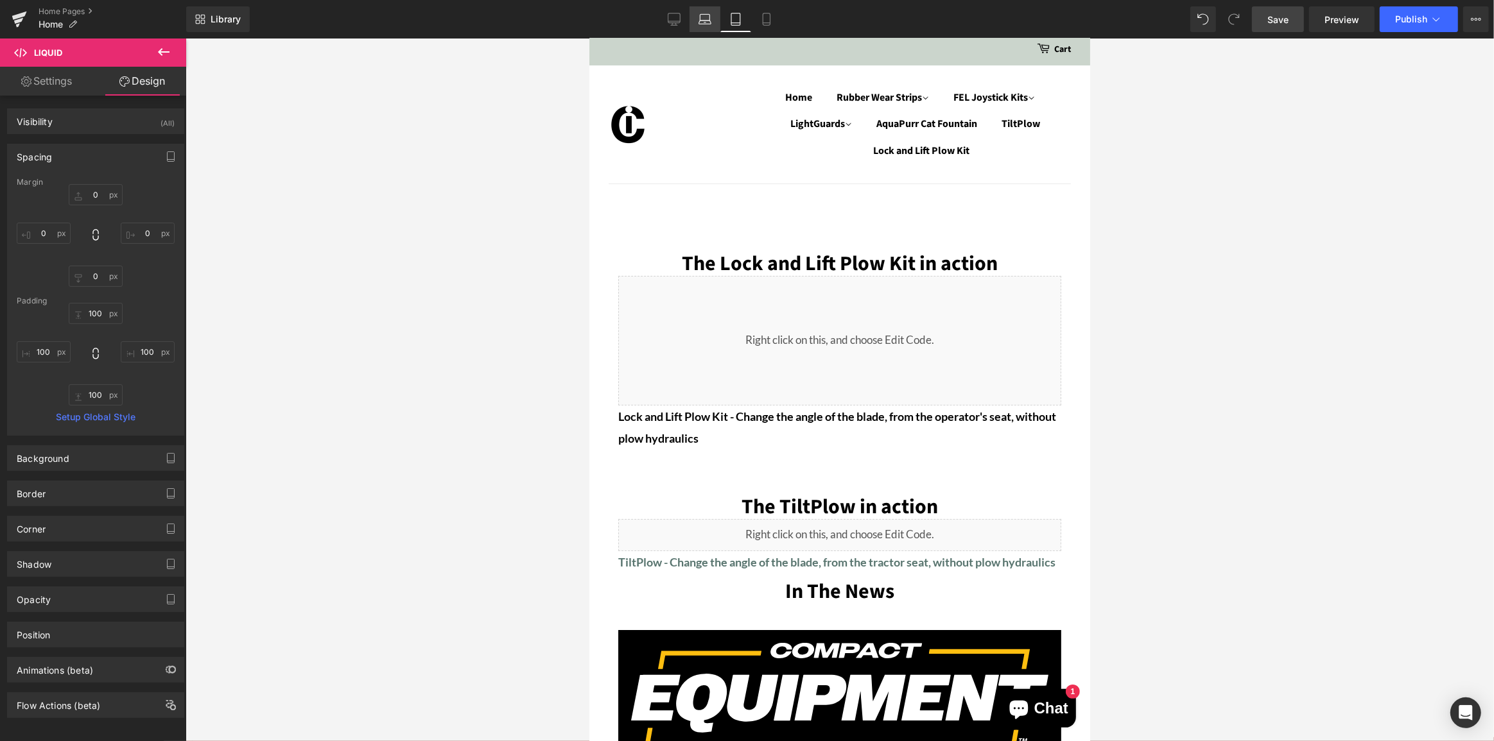
type input "100"
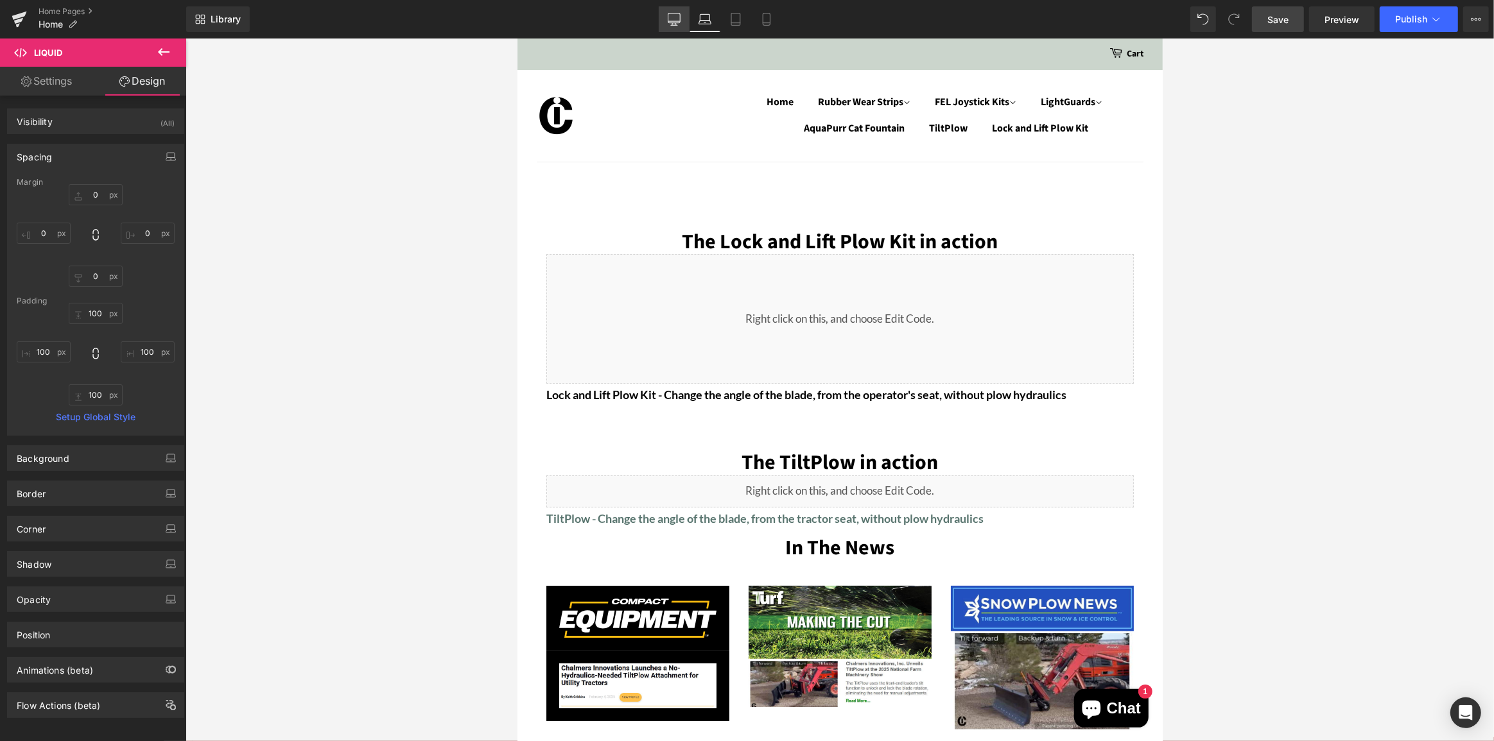
click at [672, 19] on icon at bounding box center [674, 19] width 13 height 13
type input "0"
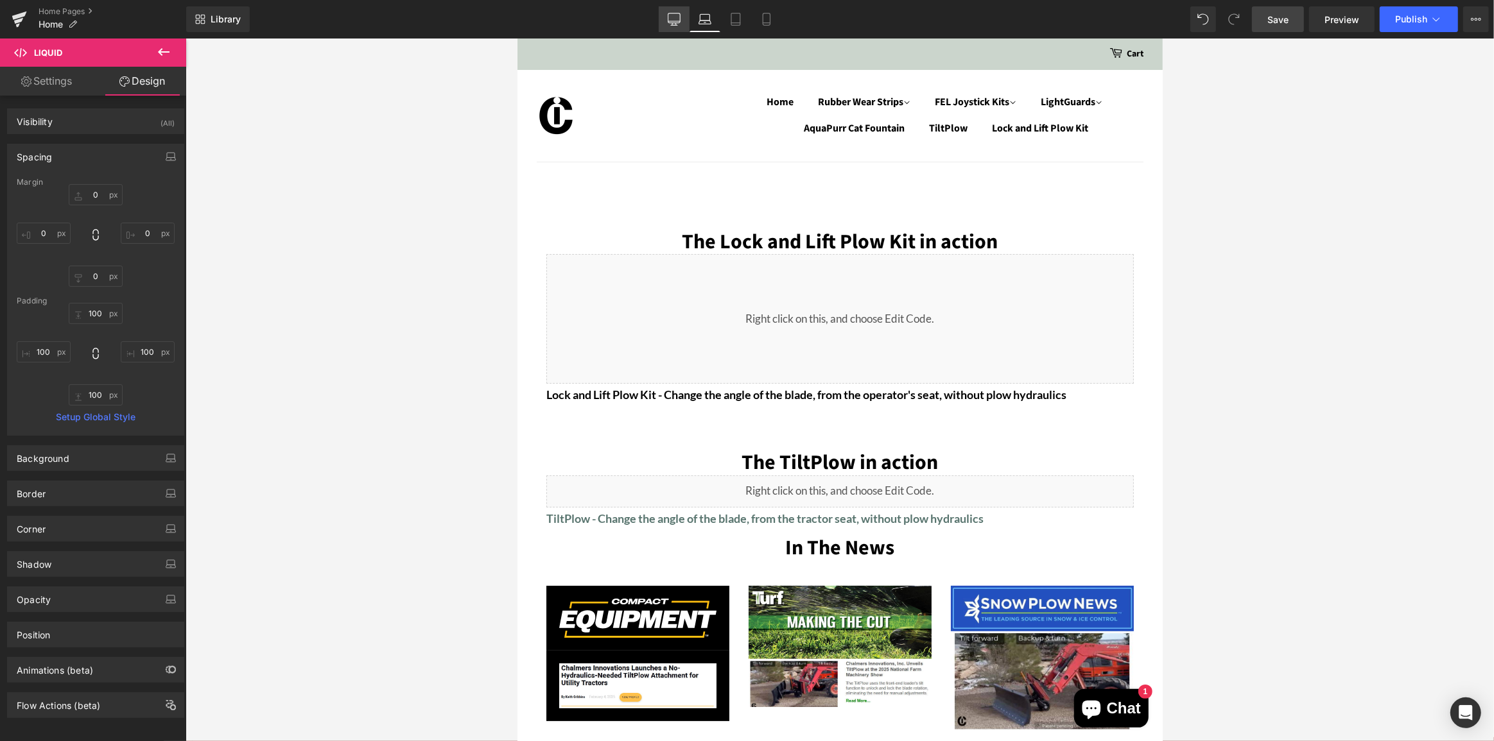
type input "100"
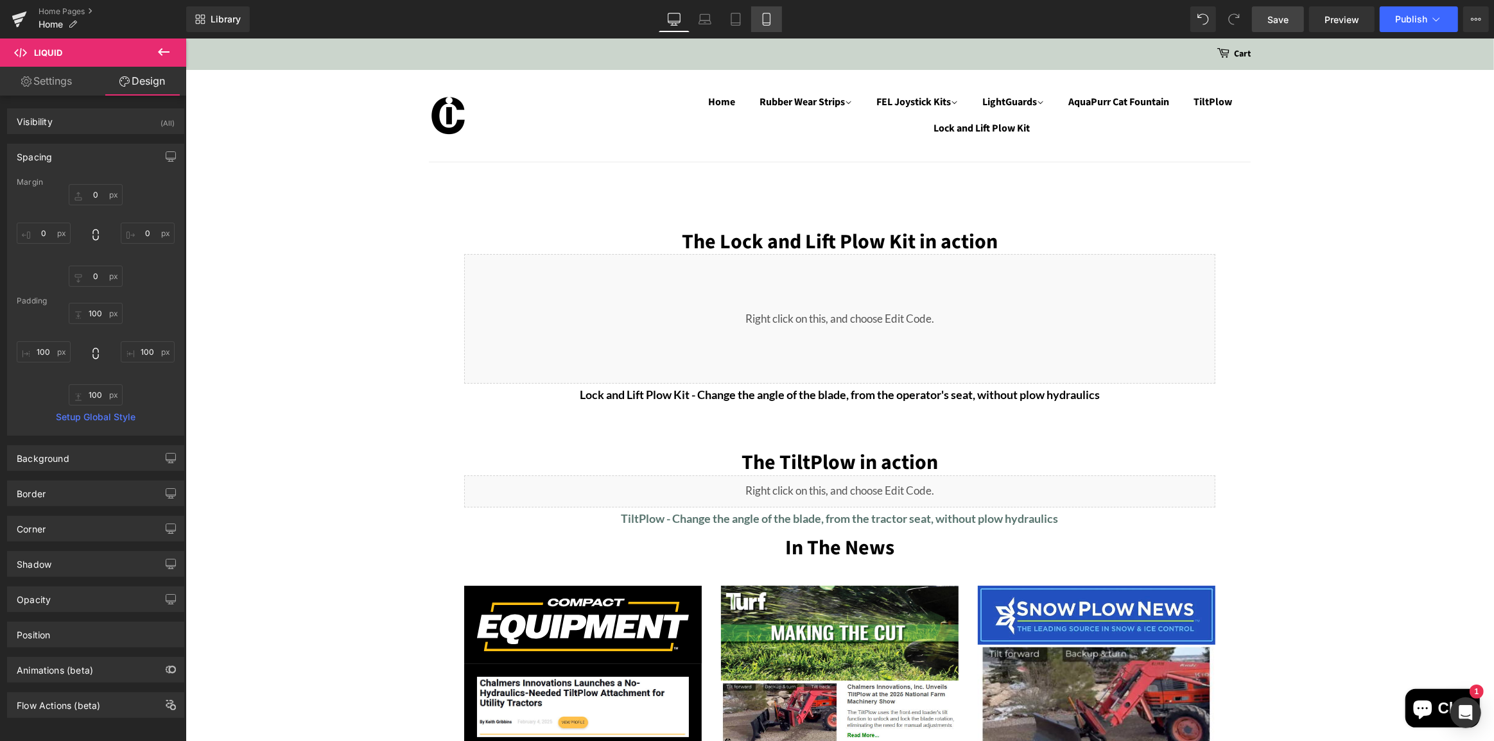
click at [764, 17] on icon at bounding box center [766, 19] width 13 height 13
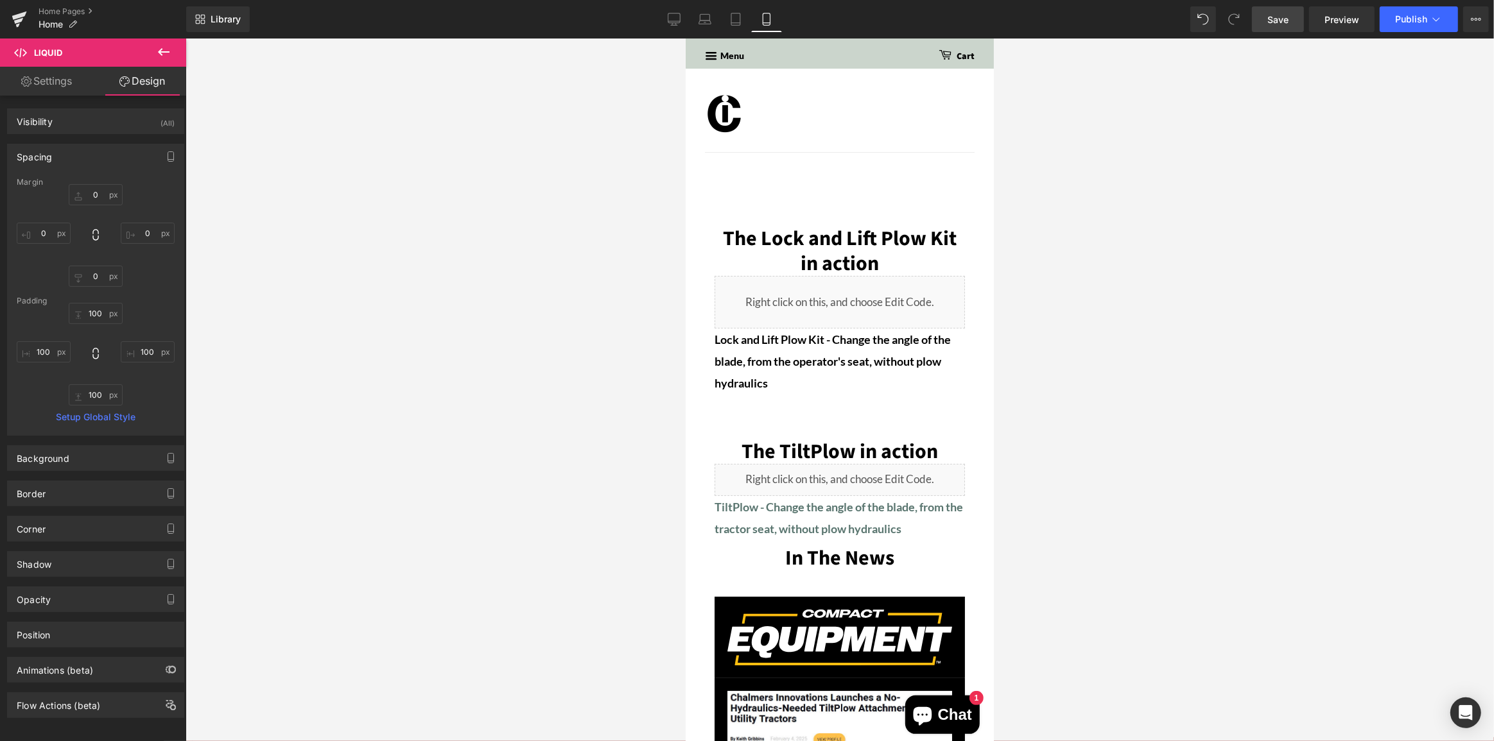
type input "0"
type input "40"
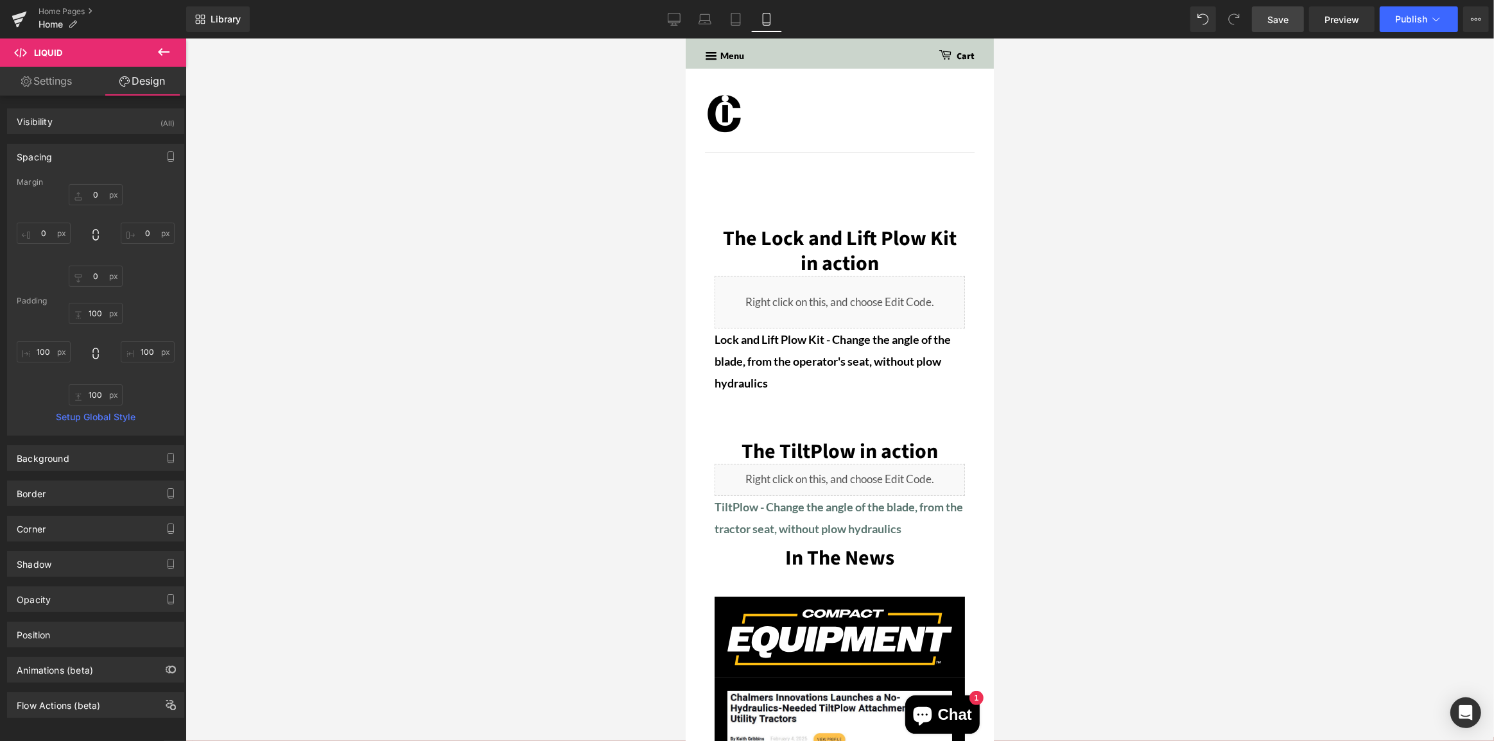
type input "40"
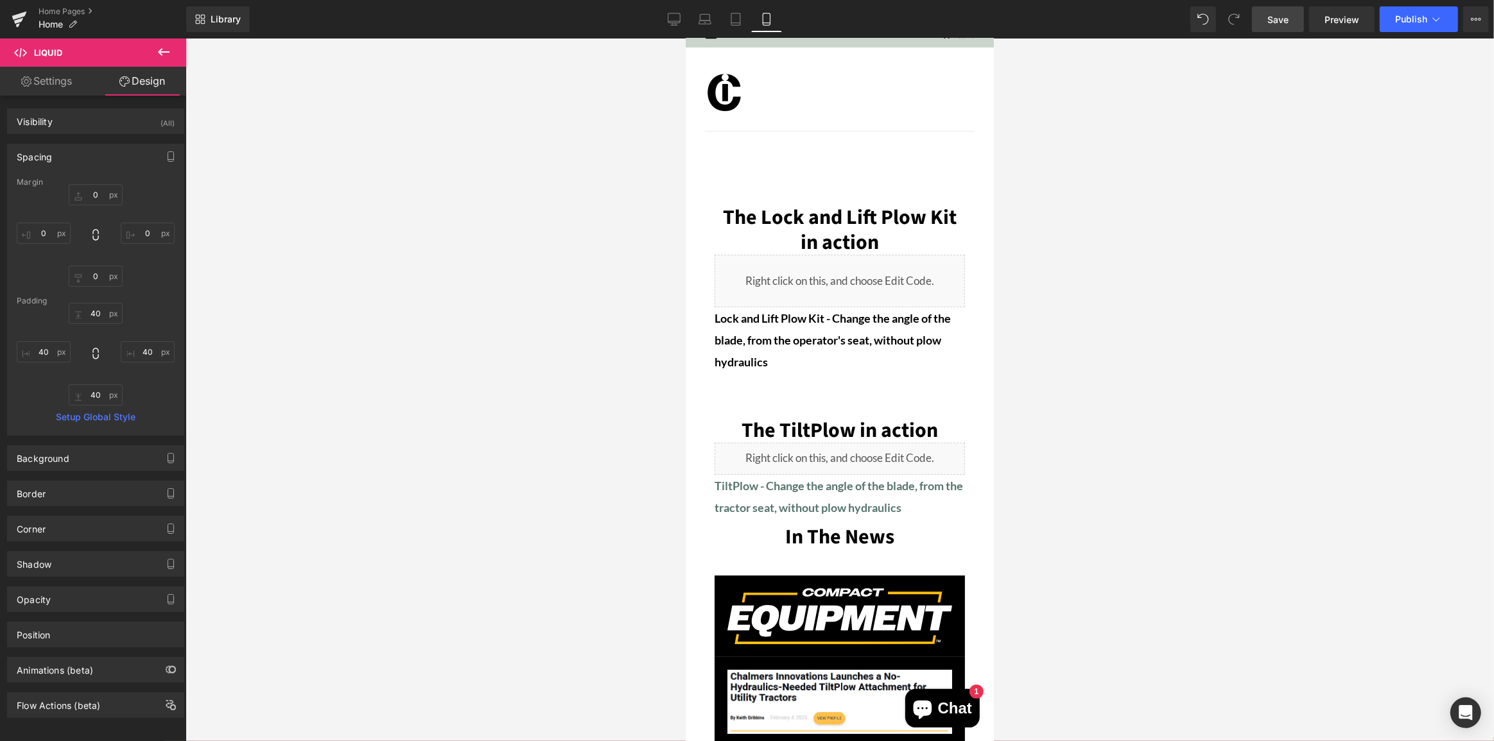
click at [1277, 19] on span "Save" at bounding box center [1277, 19] width 21 height 13
click at [1399, 17] on span "Publish" at bounding box center [1411, 19] width 32 height 10
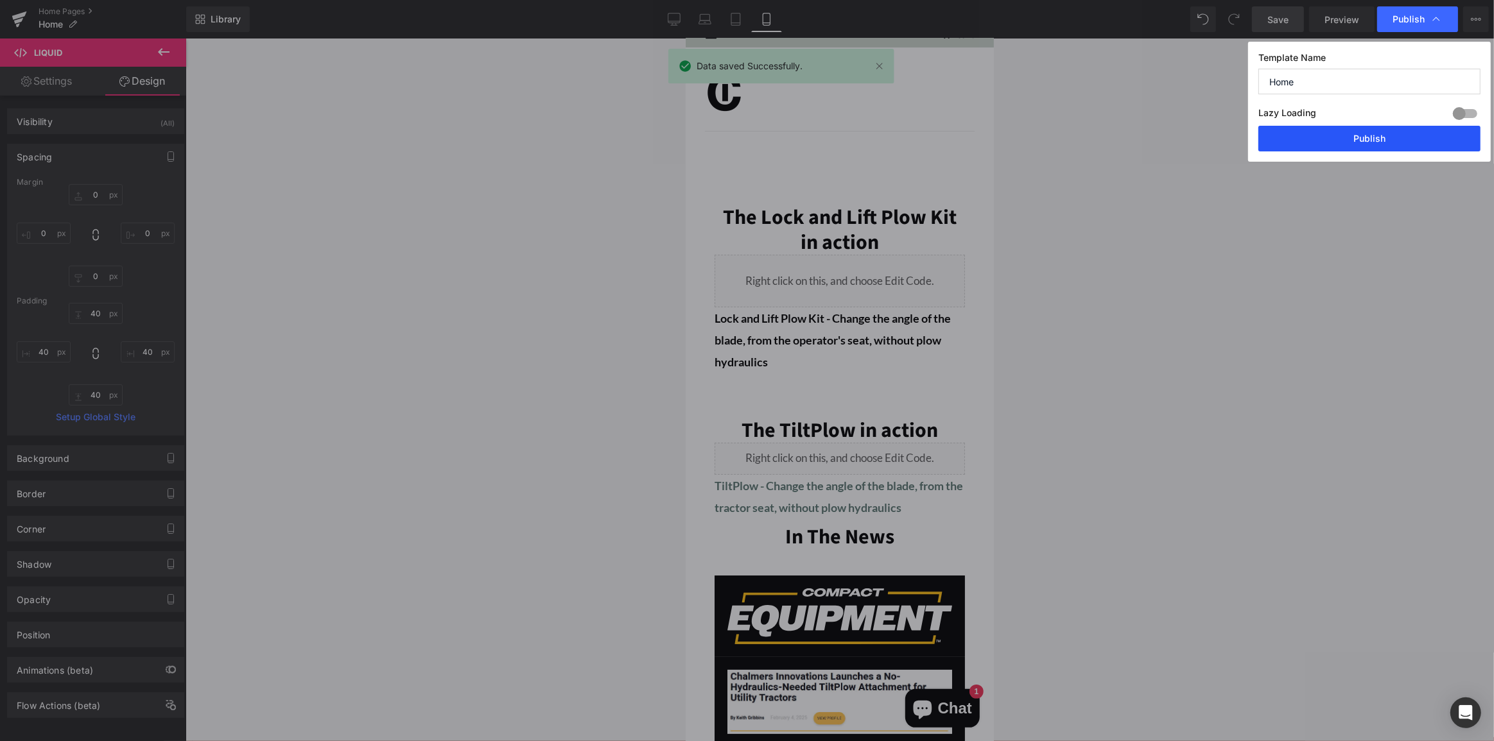
click at [1412, 134] on button "Publish" at bounding box center [1369, 139] width 222 height 26
